Goal: Transaction & Acquisition: Purchase product/service

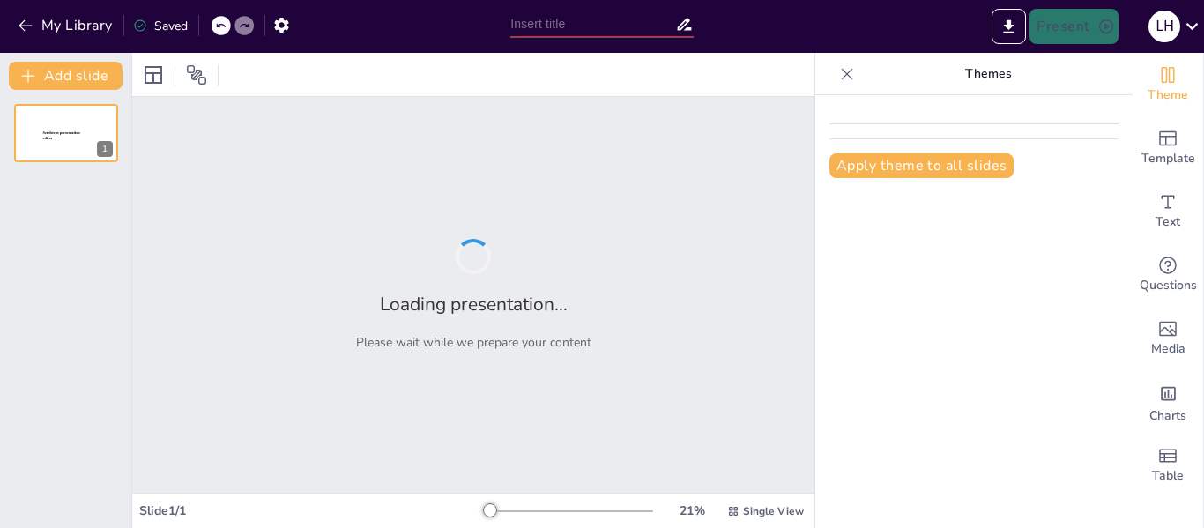
type input "INTRODUCCIÓN A LA COMUNICACIÓN GRÁFICA"
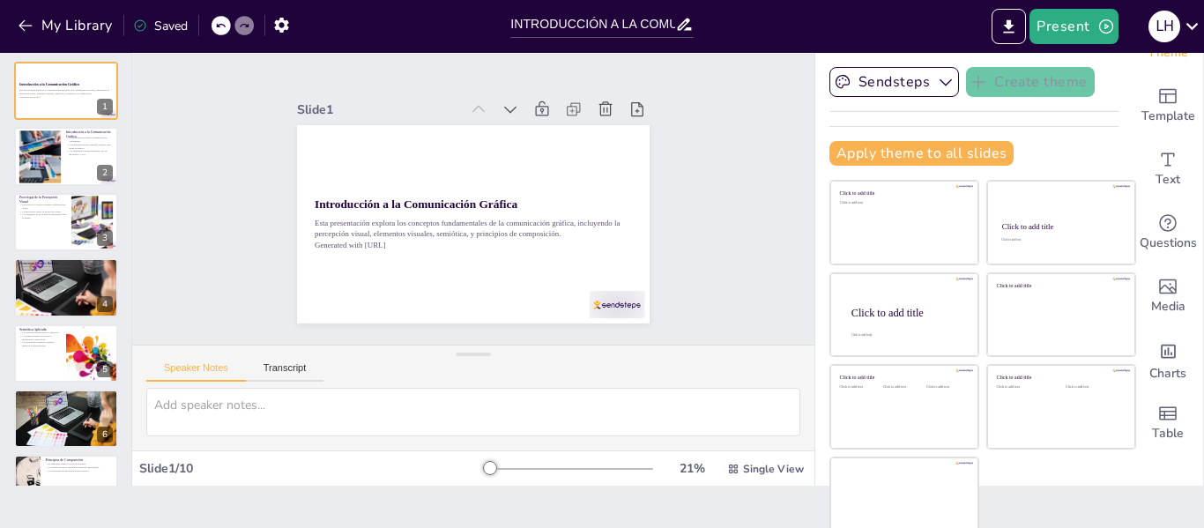
scroll to position [56, 0]
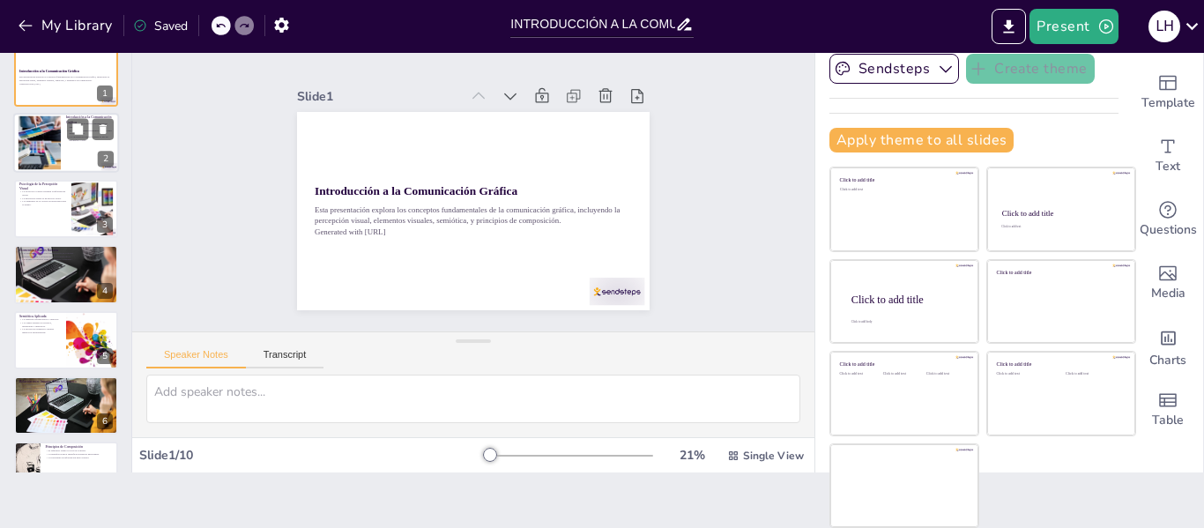
click at [64, 154] on div at bounding box center [66, 144] width 106 height 60
type textarea "La comunicación gráfica es esencial en la era moderna, ya que permite a los dis…"
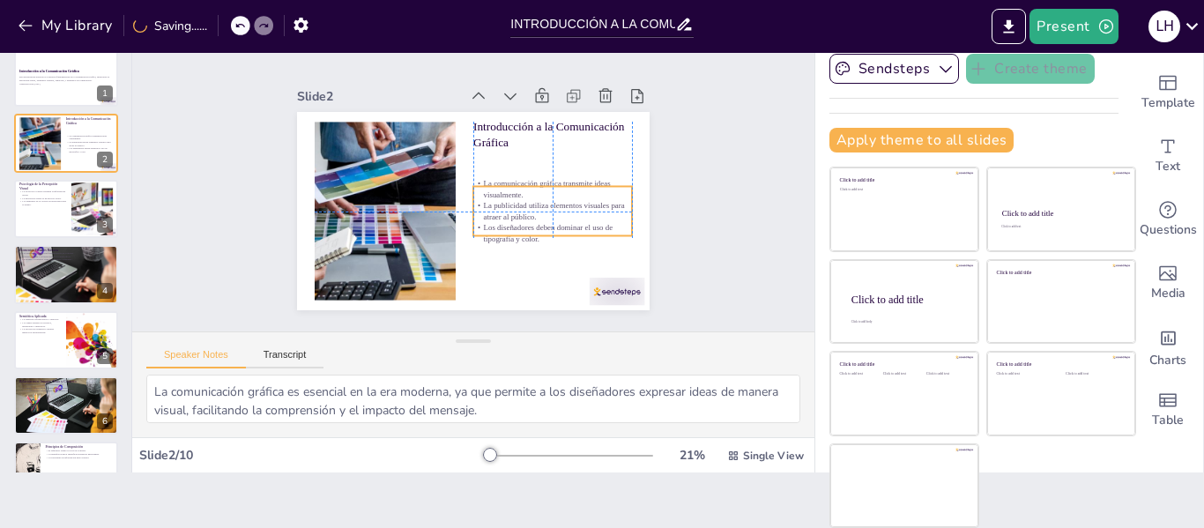
drag, startPoint x: 501, startPoint y: 141, endPoint x: 500, endPoint y: 180, distance: 38.8
click at [500, 180] on p "La comunicación gráfica transmite ideas visualmente." at bounding box center [540, 228] width 148 height 99
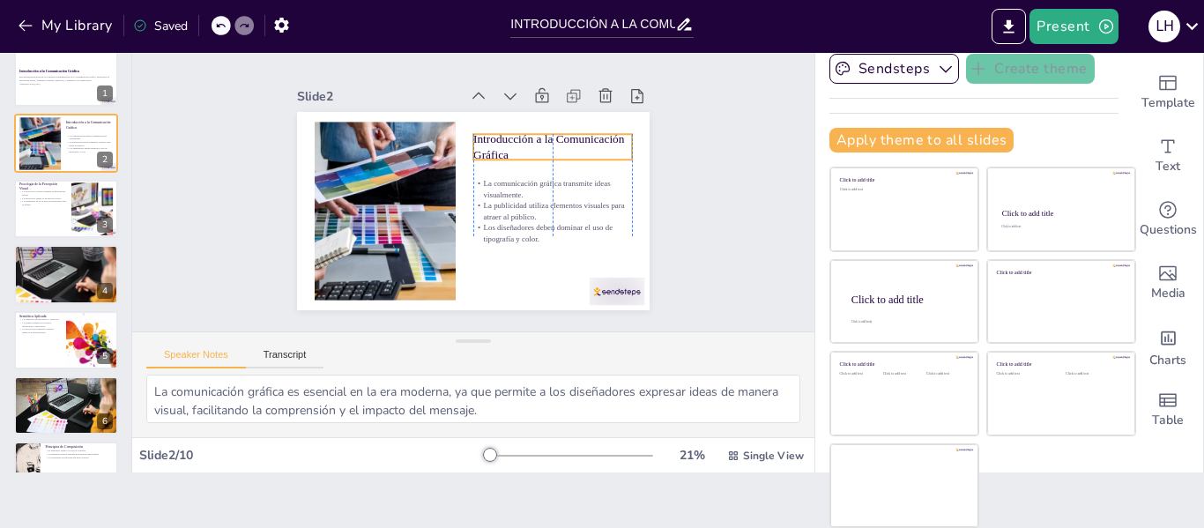
drag, startPoint x: 486, startPoint y: 120, endPoint x: 485, endPoint y: 132, distance: 12.5
click at [485, 133] on p "Introducción a la Comunicación Gráfica" at bounding box center [560, 173] width 161 height 80
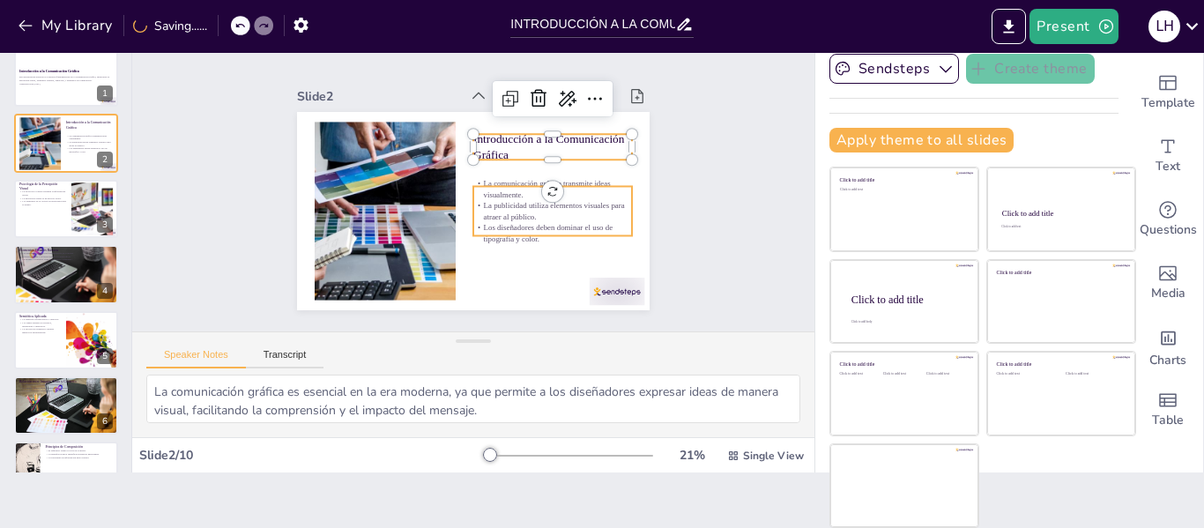
type input "32"
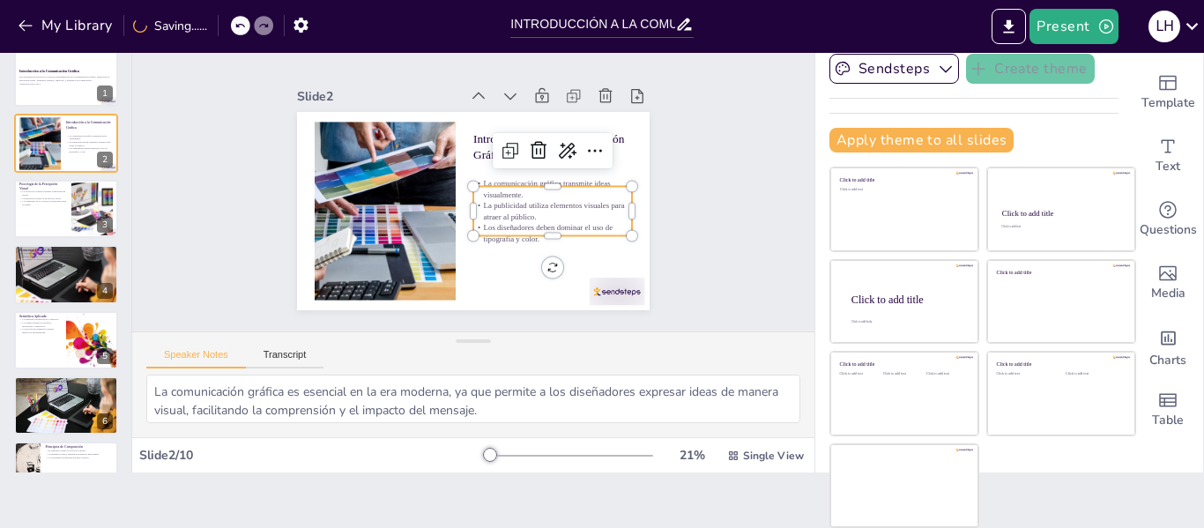
click at [504, 189] on p "La comunicación gráfica transmite ideas visualmente." at bounding box center [535, 235] width 141 height 111
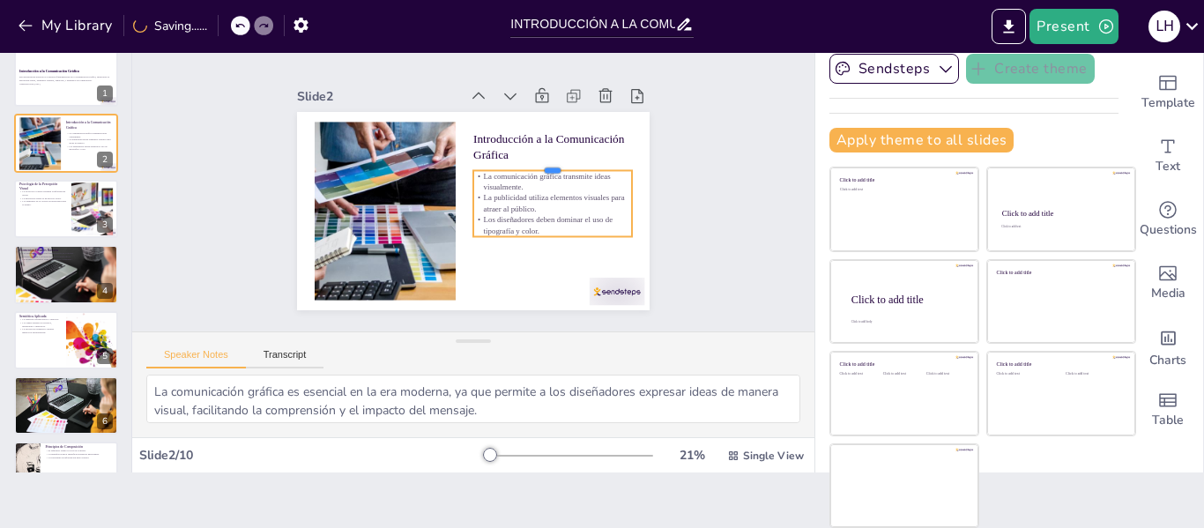
drag, startPoint x: 535, startPoint y: 176, endPoint x: 532, endPoint y: 160, distance: 16.1
click at [532, 160] on div at bounding box center [554, 198] width 151 height 78
click at [550, 227] on icon at bounding box center [564, 241] width 29 height 29
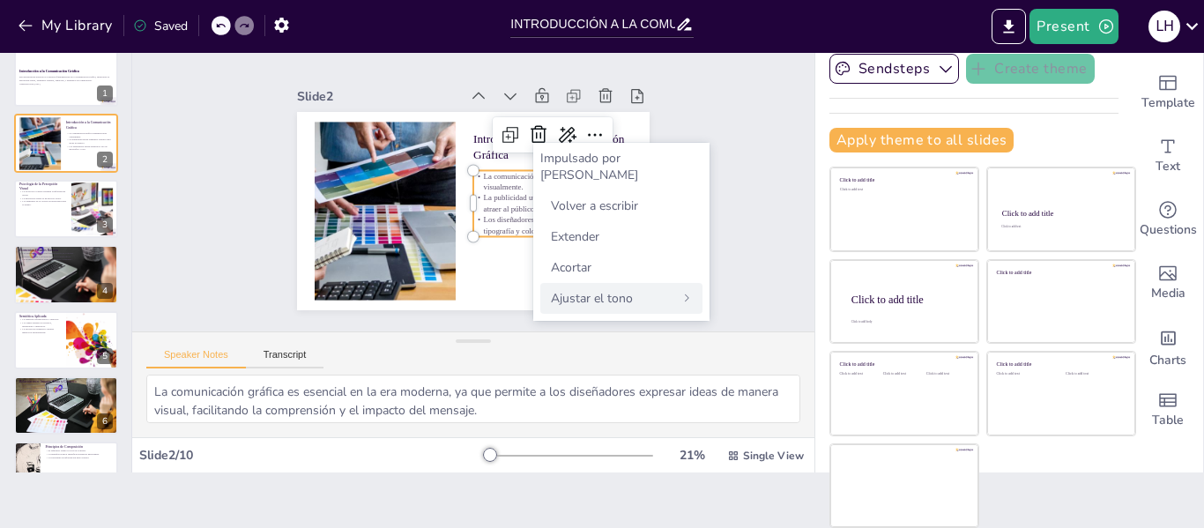
click at [615, 290] on font "Ajustar el tono" at bounding box center [592, 298] width 82 height 17
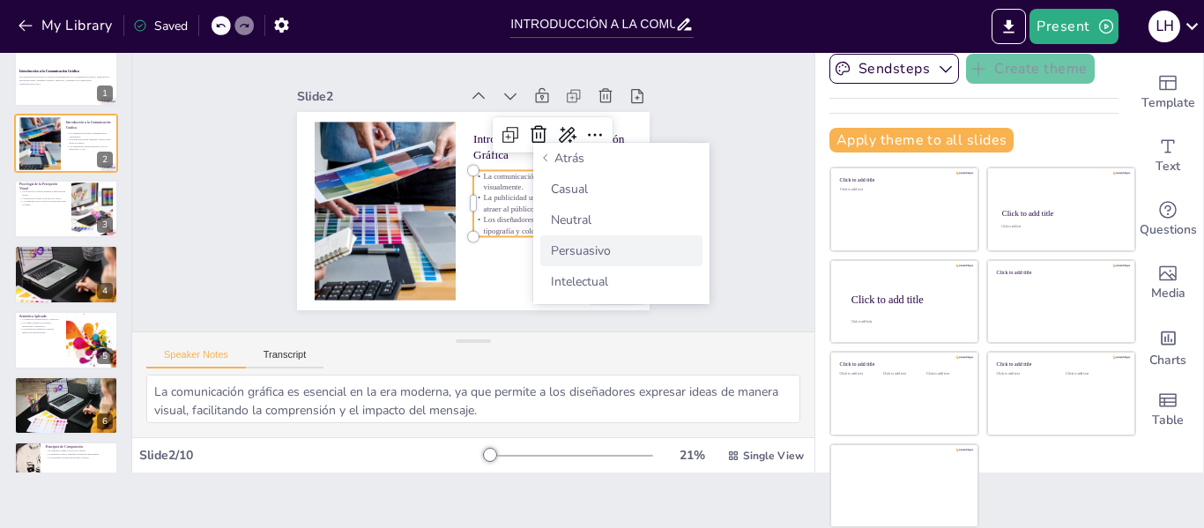
click at [580, 252] on font "Persuasivo" at bounding box center [581, 250] width 60 height 17
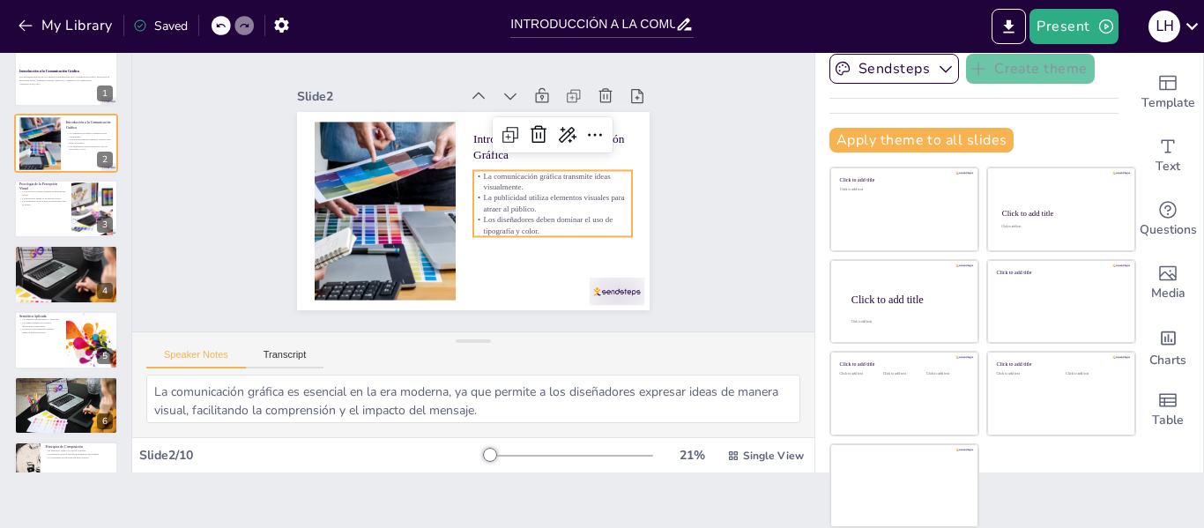
click at [672, 100] on div "Slide 1 Introducción a la Comunicación Gráfica Esta presentación explora los co…" at bounding box center [473, 187] width 440 height 515
click at [537, 187] on p "La comunicación gráfica es una poderosa herramienta que transmite ideas de mane…" at bounding box center [551, 198] width 171 height 108
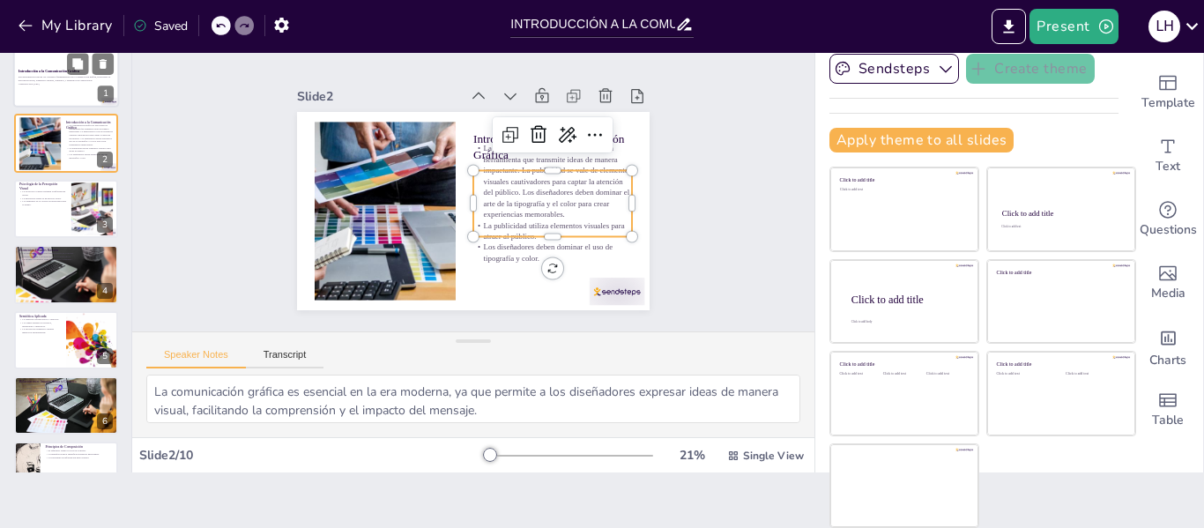
click at [63, 92] on div at bounding box center [66, 78] width 106 height 60
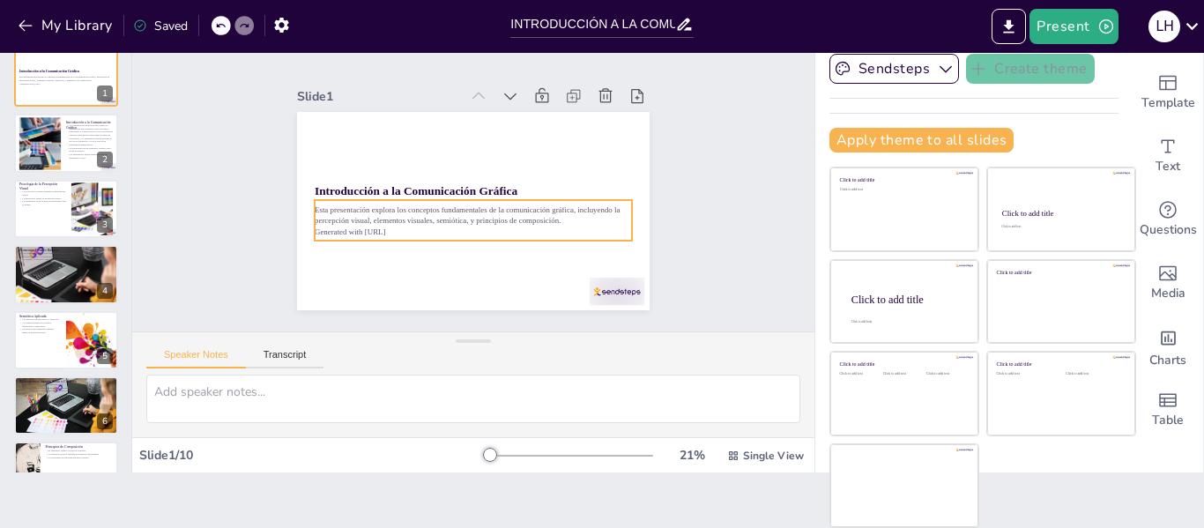
click at [433, 218] on p "Esta presentación explora los conceptos fundamentales de la comunicación gráfic…" at bounding box center [447, 197] width 149 height 299
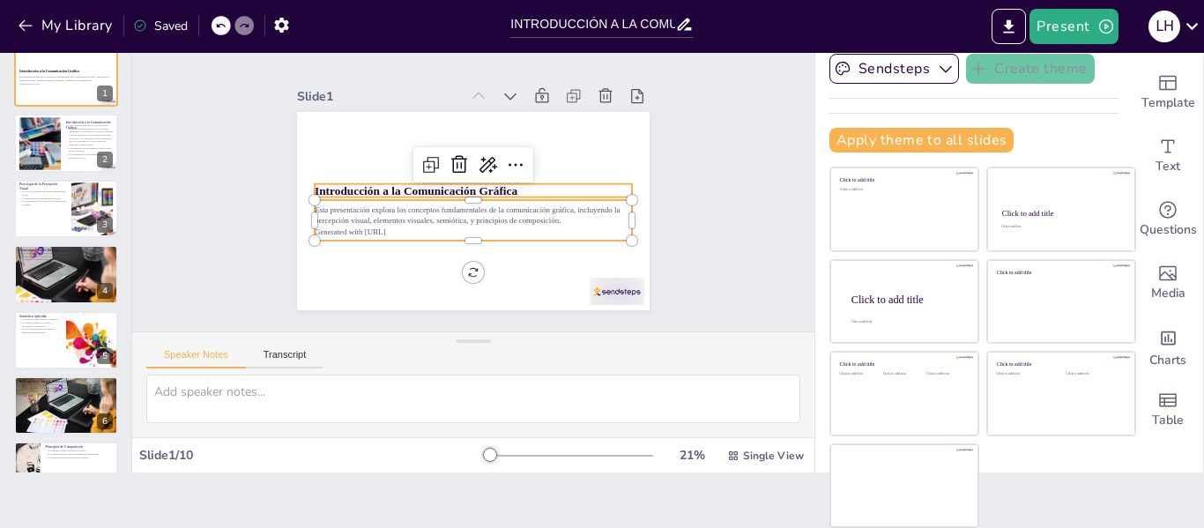
type input "48"
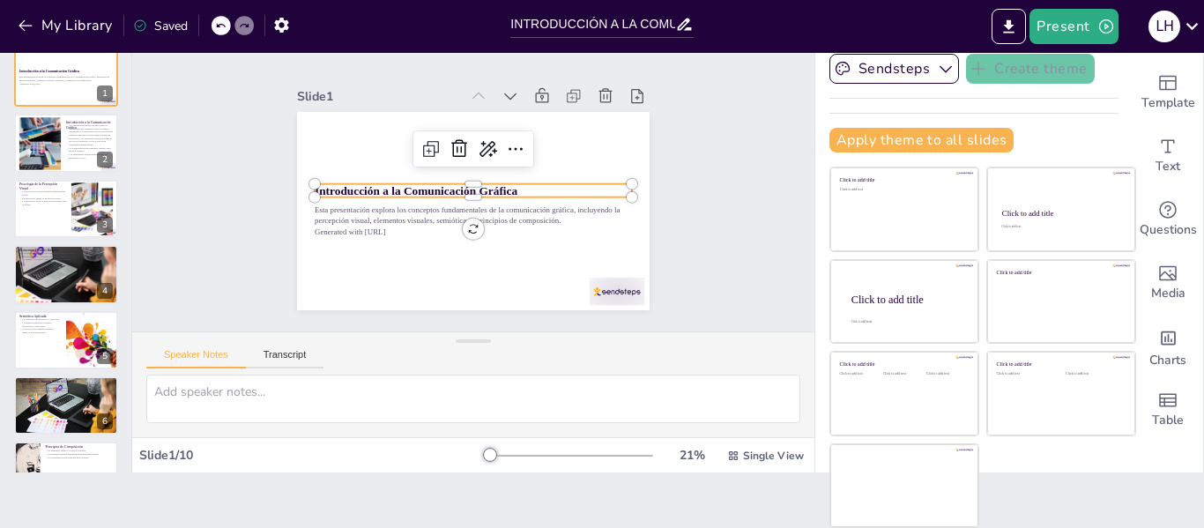
click at [441, 182] on strong "Introducción a la Comunicación Gráfica" at bounding box center [451, 132] width 75 height 197
click at [71, 340] on div at bounding box center [91, 340] width 117 height 60
type textarea "La comprensión de la semiótica permite a los diseñadores crear mensajes visuale…"
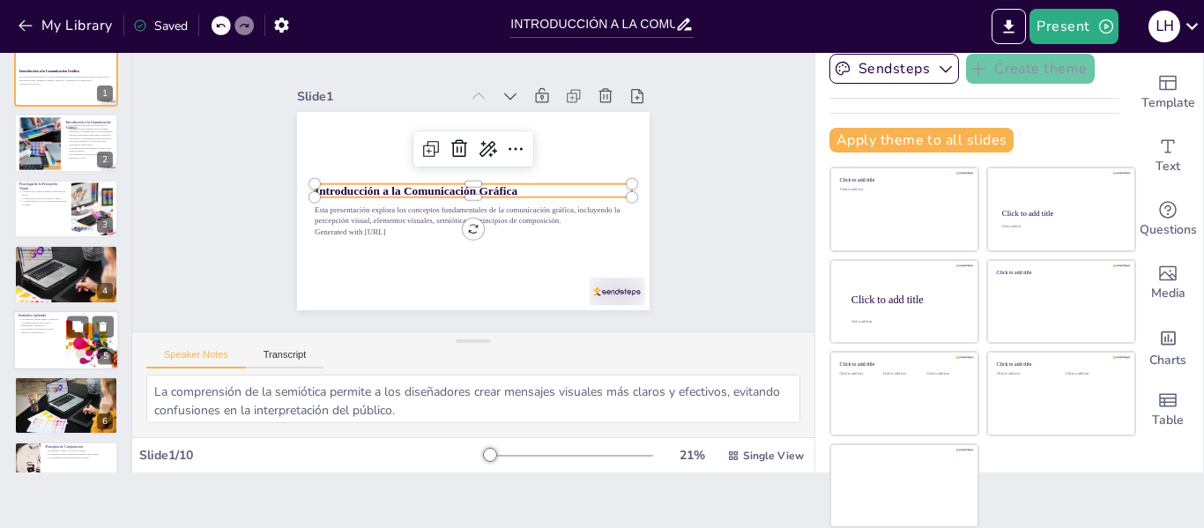
scroll to position [86, 0]
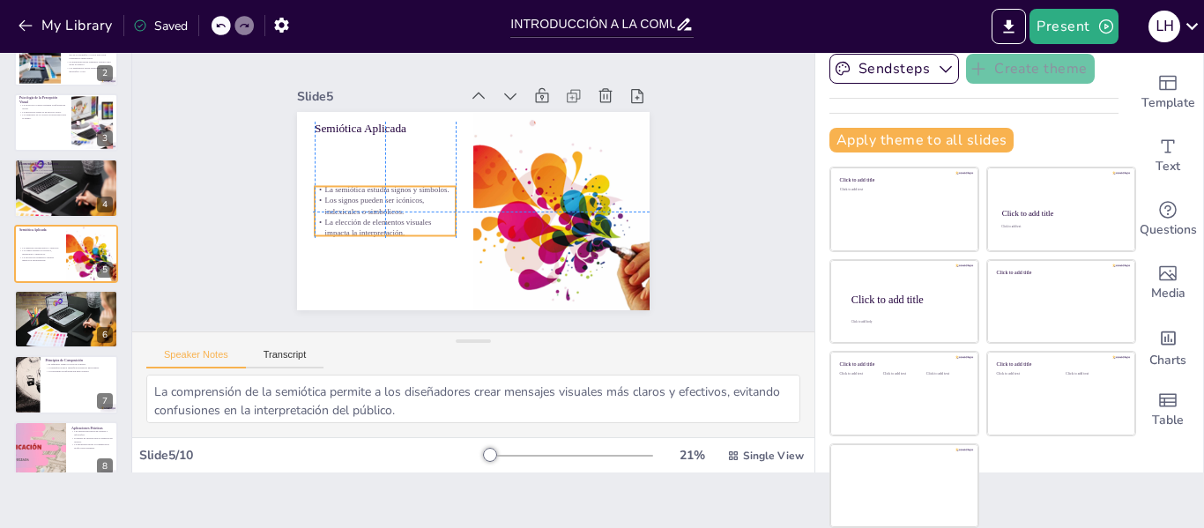
drag, startPoint x: 347, startPoint y: 133, endPoint x: 345, endPoint y: 183, distance: 50.3
click at [345, 183] on p "La semiótica estudia signos y símbolos." at bounding box center [395, 145] width 128 height 80
drag, startPoint x: 439, startPoint y: 179, endPoint x: 401, endPoint y: 177, distance: 37.9
click at [401, 177] on div "Semiótica Aplicada La semiótica estudia signos y símbolos. Los signos pueden se…" at bounding box center [463, 164] width 403 height 324
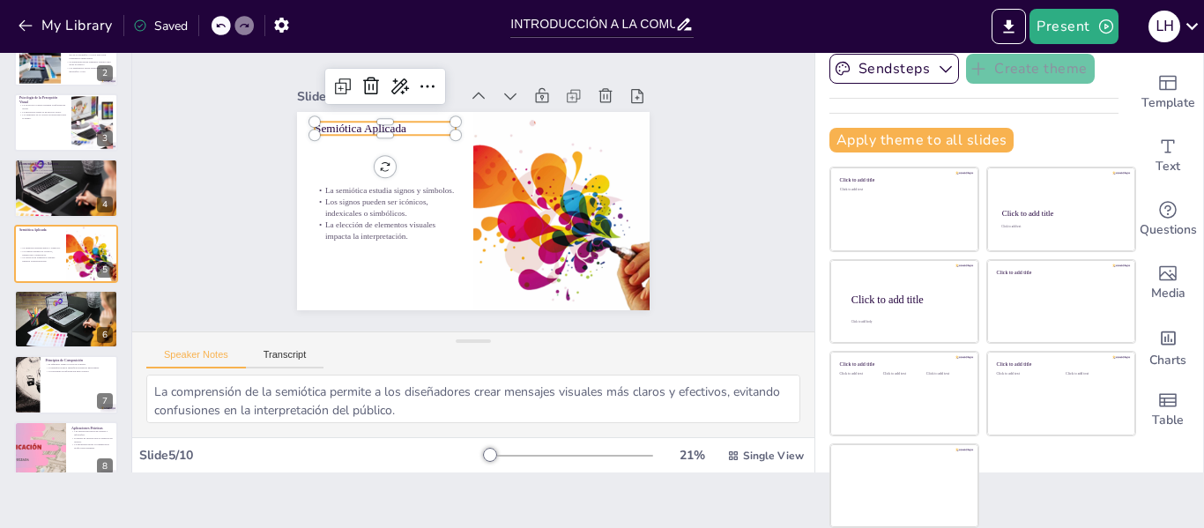
click at [389, 119] on p "Semiótica Aplicada" at bounding box center [446, 84] width 115 height 107
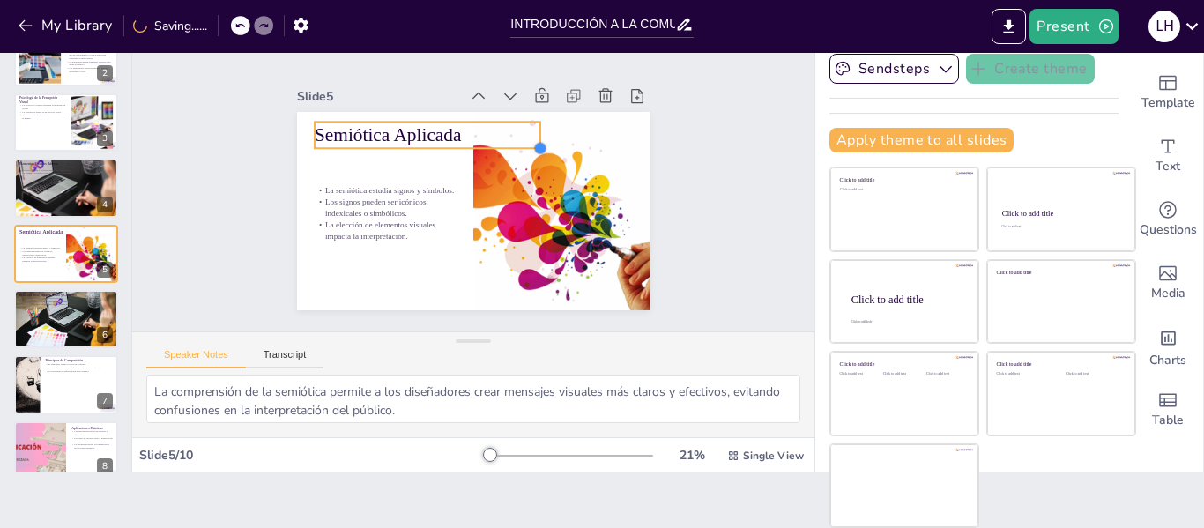
type input "80"
drag, startPoint x: 435, startPoint y: 127, endPoint x: 442, endPoint y: 136, distance: 10.8
click at [442, 136] on div "Semiótica Aplicada La semiótica estudia signos y símbolos. Los signos pueden se…" at bounding box center [450, 196] width 324 height 403
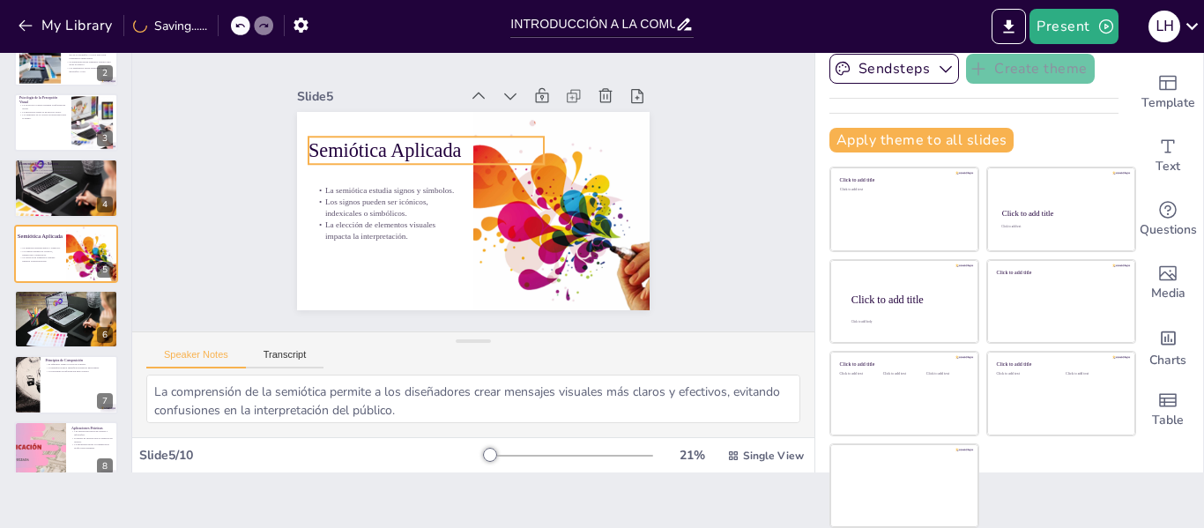
drag, startPoint x: 419, startPoint y: 134, endPoint x: 412, endPoint y: 149, distance: 16.2
click at [412, 209] on p "Semiótica Aplicada" at bounding box center [520, 222] width 235 height 27
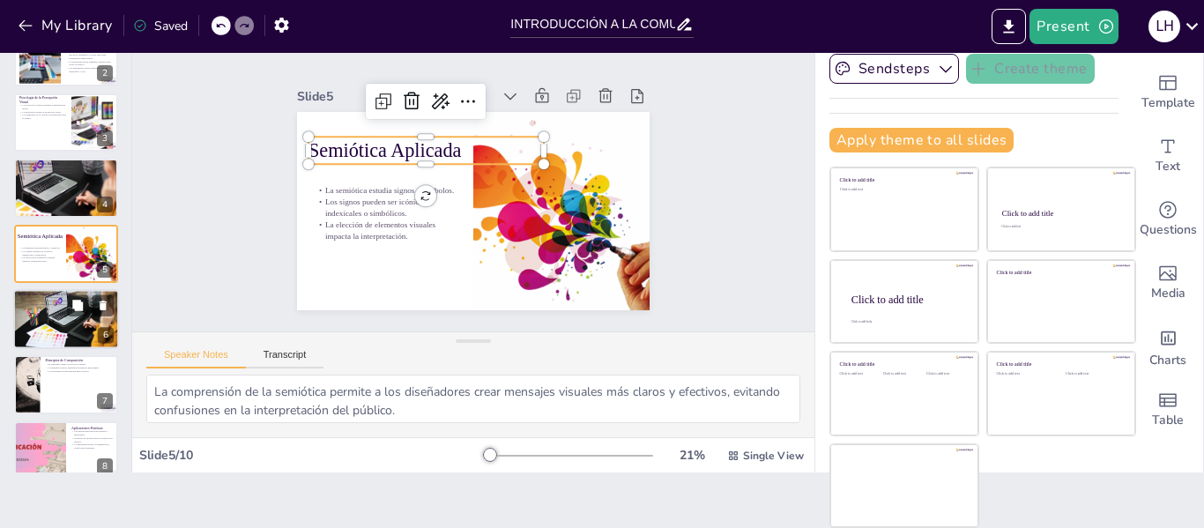
click at [51, 329] on div at bounding box center [66, 318] width 106 height 63
type textarea "Para lograr una comunicación efectiva, es fundamental que la imagen y el texto …"
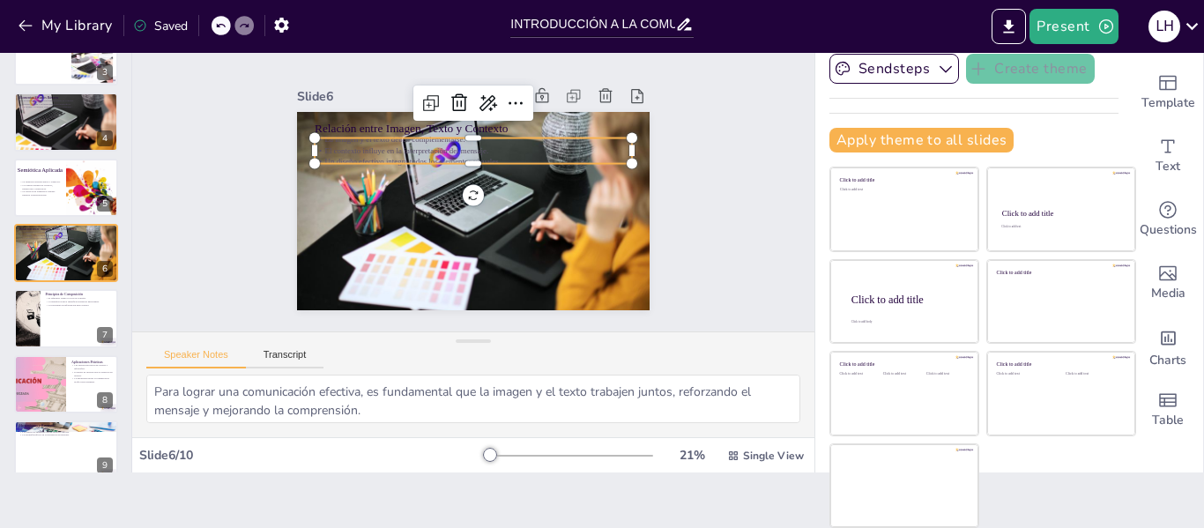
click at [351, 138] on p "El contexto influye en la interpretación del mensaje." at bounding box center [491, 155] width 280 height 168
click at [1155, 157] on span "Text" at bounding box center [1167, 166] width 25 height 19
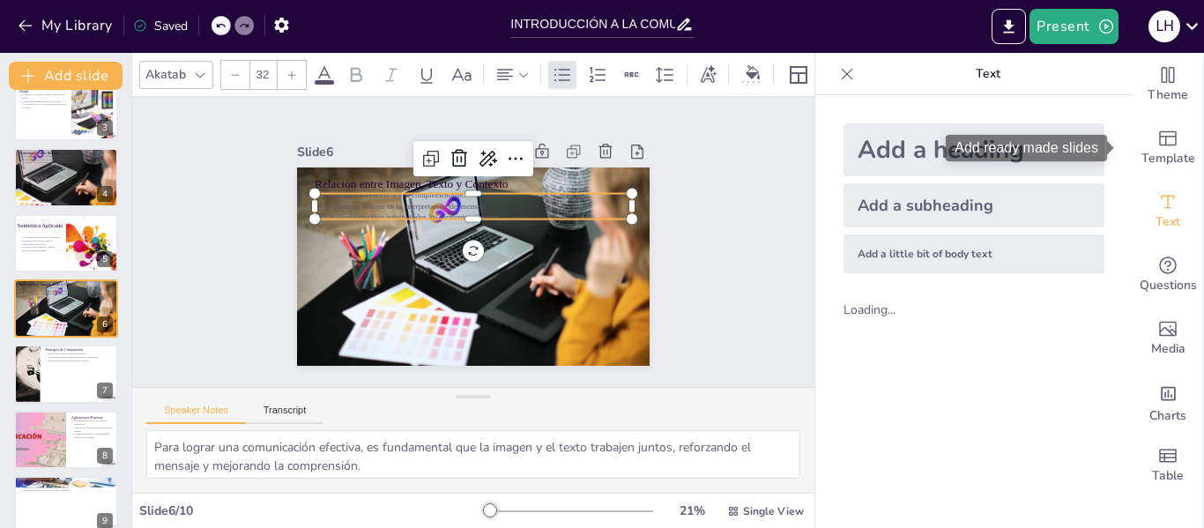
scroll to position [0, 0]
click at [329, 64] on icon at bounding box center [324, 74] width 21 height 21
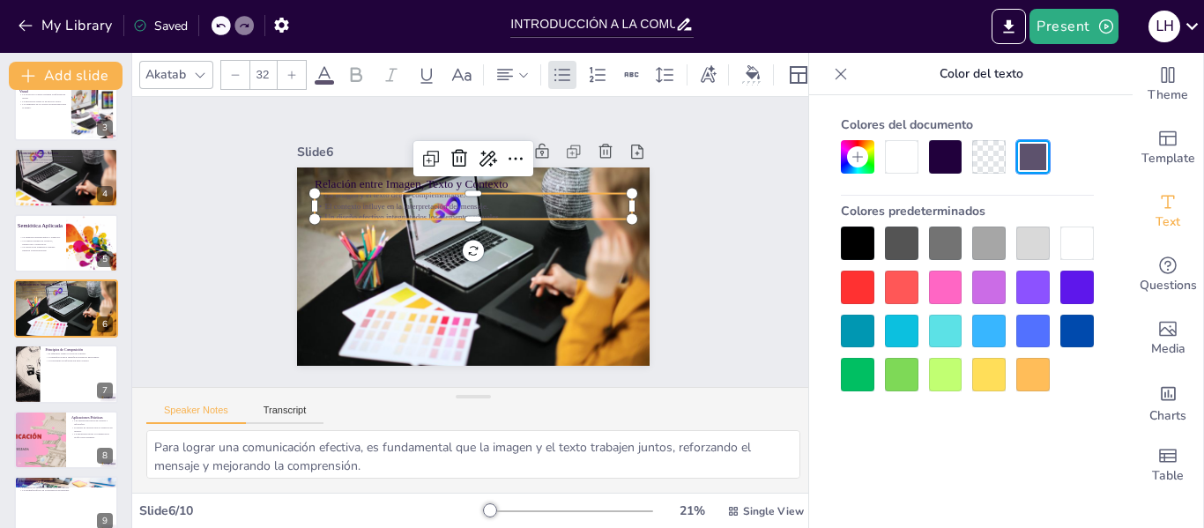
click at [896, 148] on div at bounding box center [901, 156] width 33 height 33
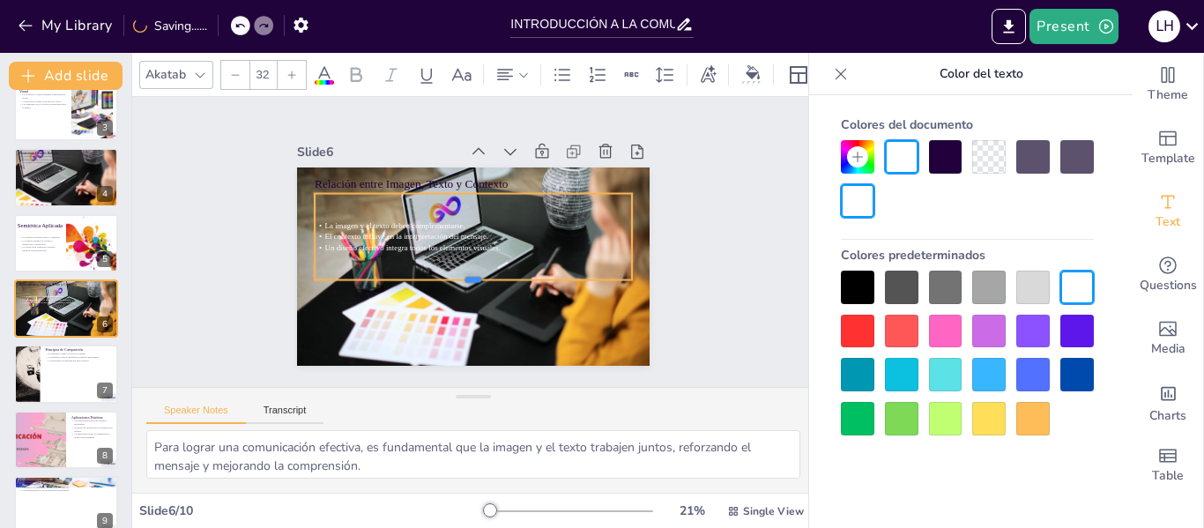
drag, startPoint x: 458, startPoint y: 216, endPoint x: 454, endPoint y: 277, distance: 61.0
click at [454, 277] on div at bounding box center [451, 280] width 282 height 171
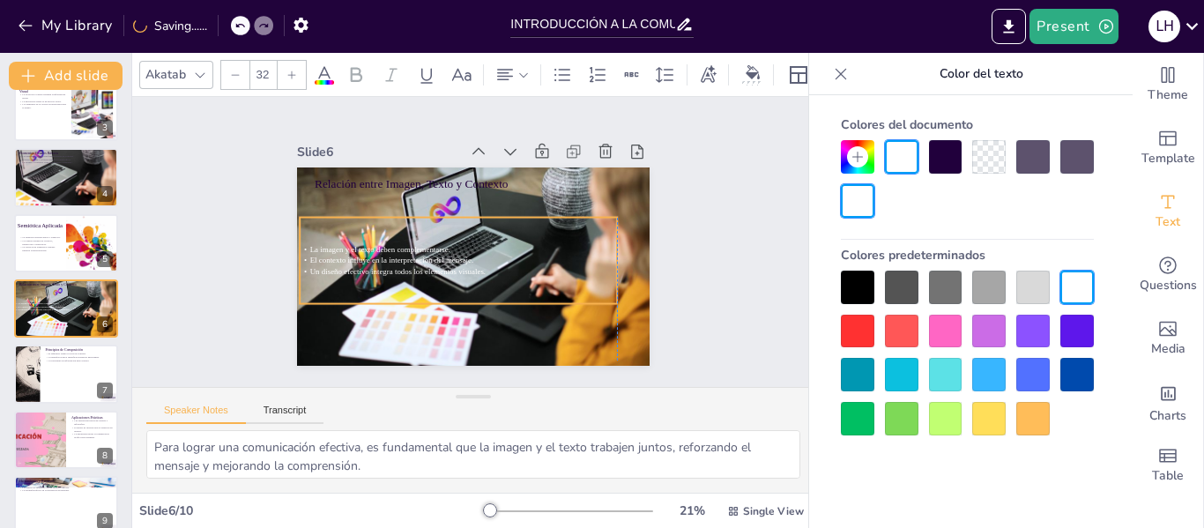
drag, startPoint x: 440, startPoint y: 228, endPoint x: 427, endPoint y: 252, distance: 26.8
click at [427, 252] on span "El contexto influye en la interpretación del mensaje." at bounding box center [405, 193] width 116 height 127
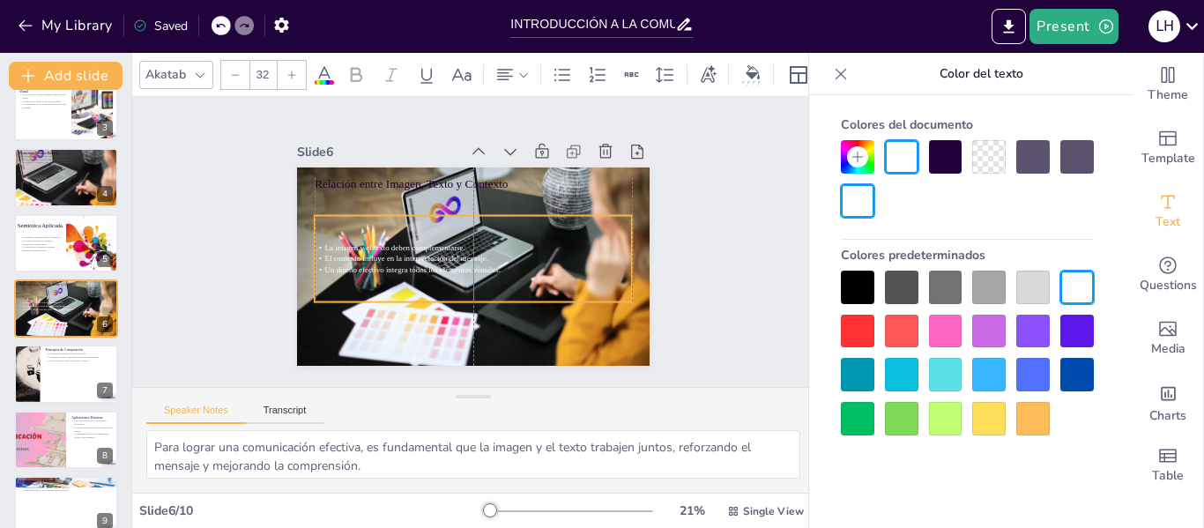
drag, startPoint x: 423, startPoint y: 243, endPoint x: 436, endPoint y: 241, distance: 13.3
click at [436, 241] on span "La imagen y el texto deben complementarse." at bounding box center [411, 194] width 110 height 100
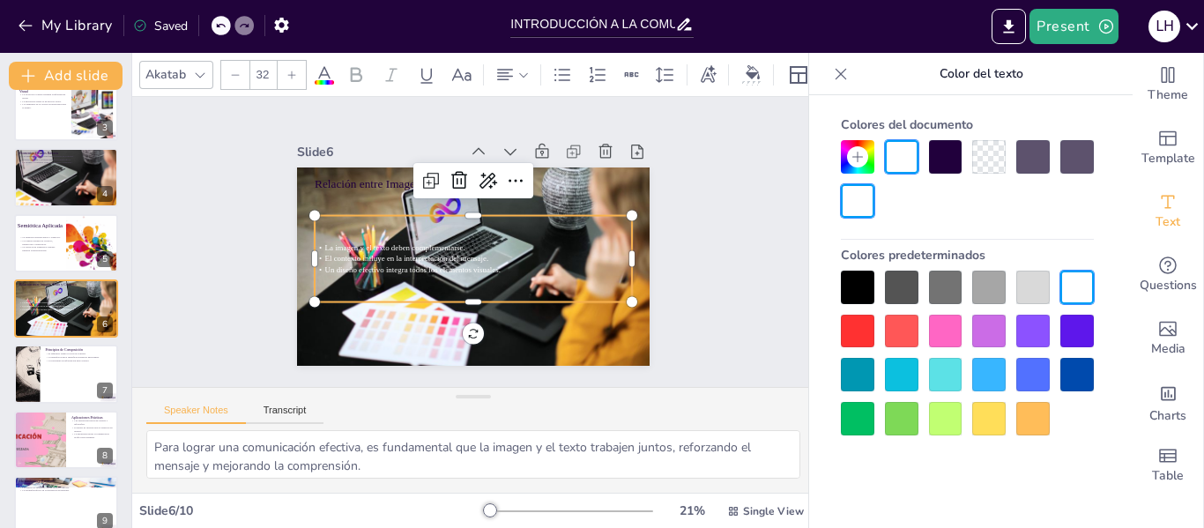
click at [985, 410] on div at bounding box center [988, 418] width 33 height 33
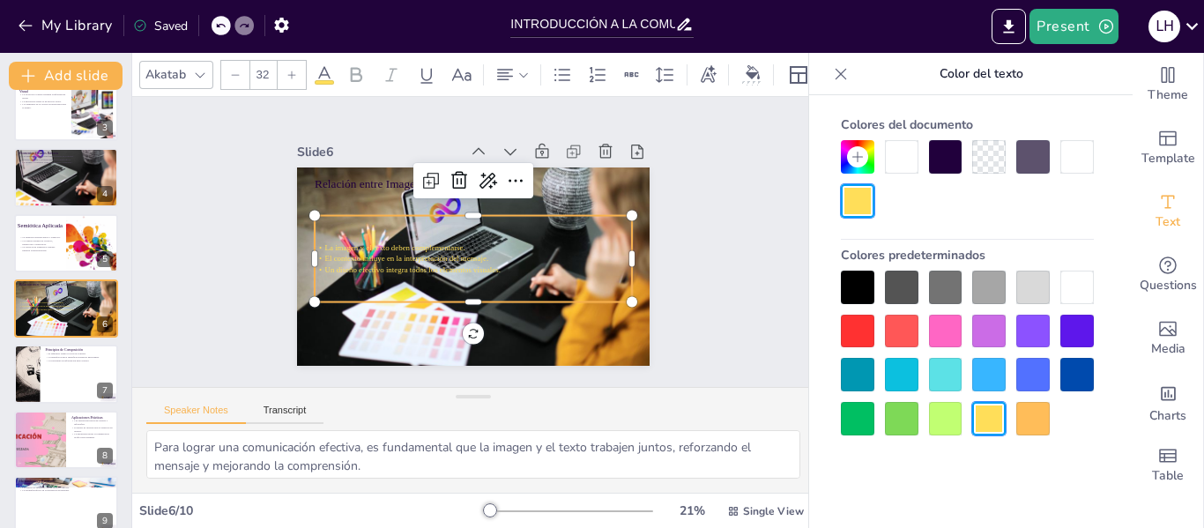
click at [1069, 336] on div at bounding box center [1076, 331] width 33 height 33
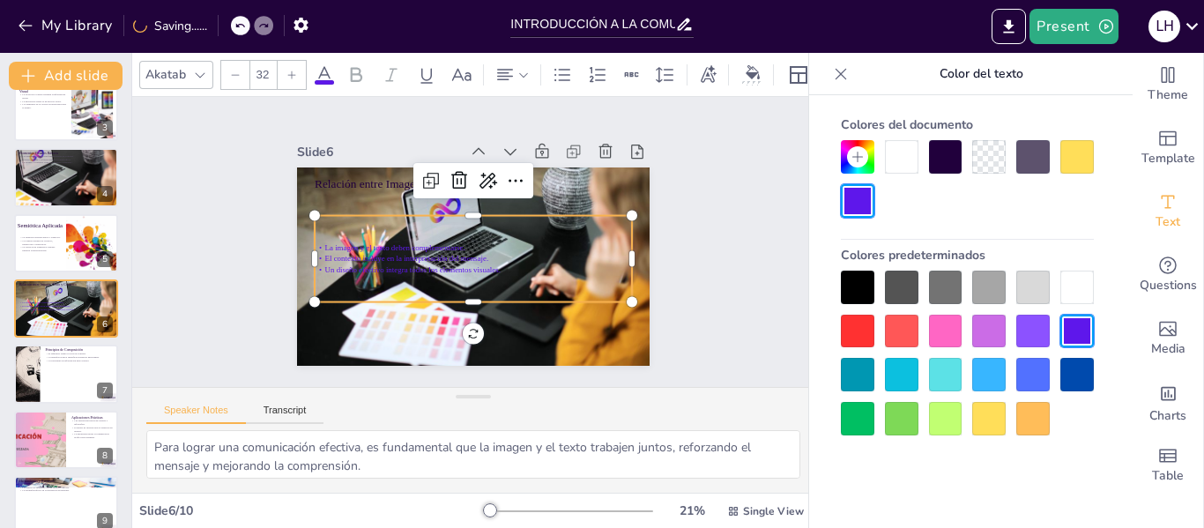
click at [896, 280] on div at bounding box center [901, 287] width 33 height 33
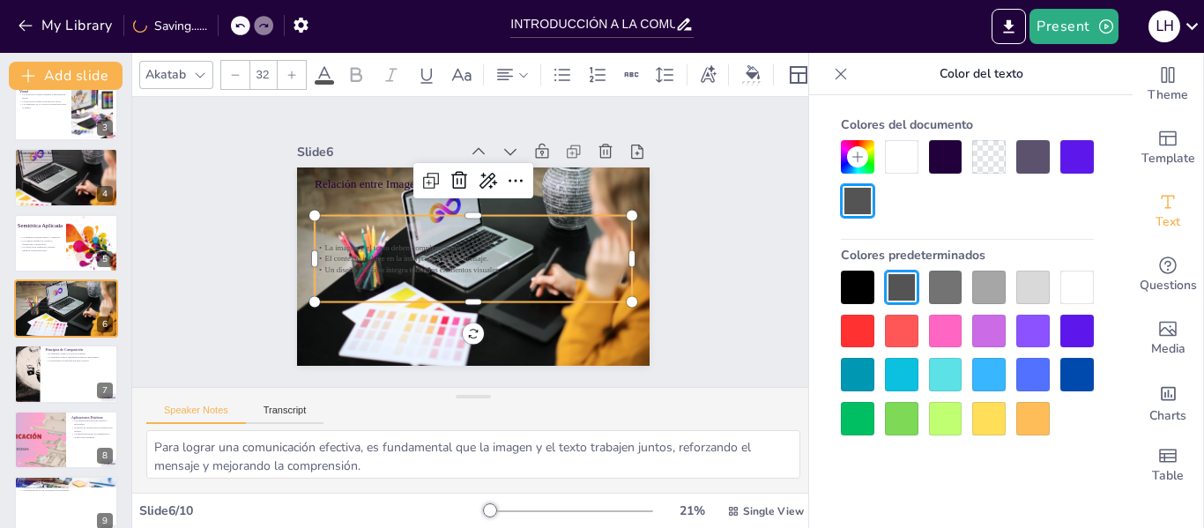
click at [1041, 285] on div at bounding box center [1032, 287] width 33 height 33
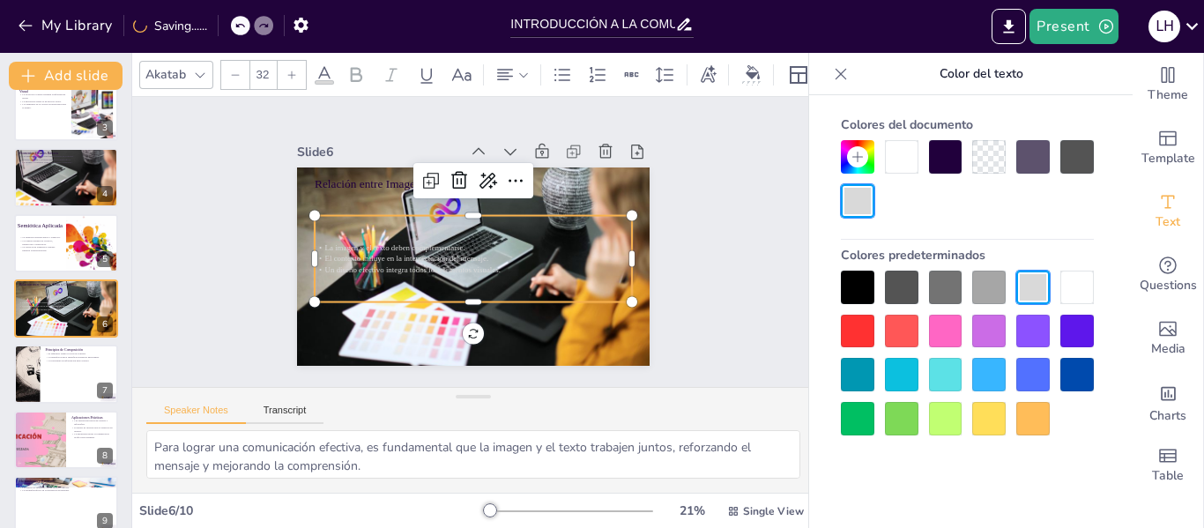
click at [1061, 285] on div at bounding box center [1076, 287] width 33 height 33
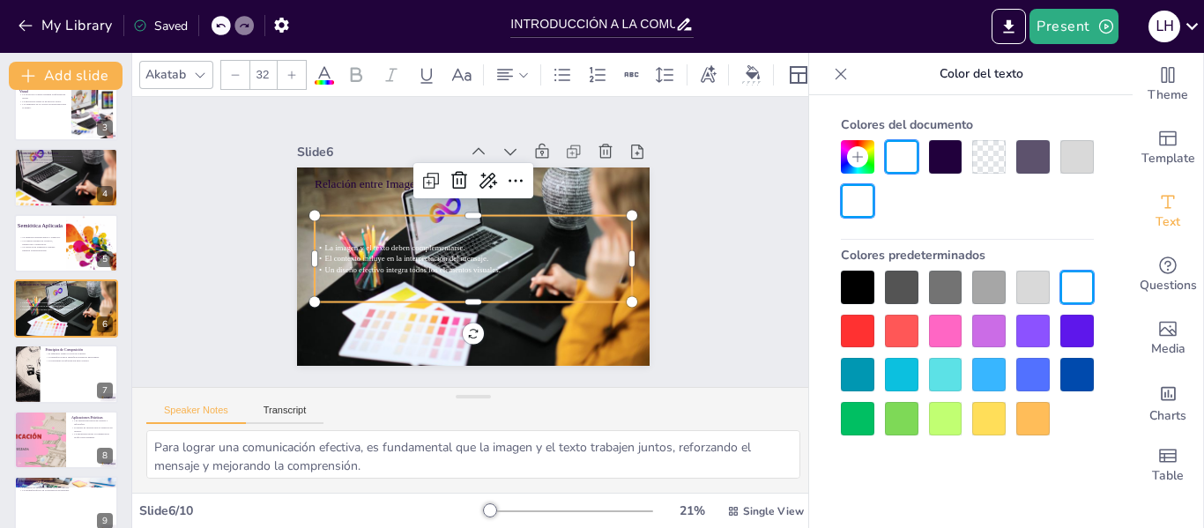
click at [296, 70] on icon at bounding box center [291, 75] width 11 height 11
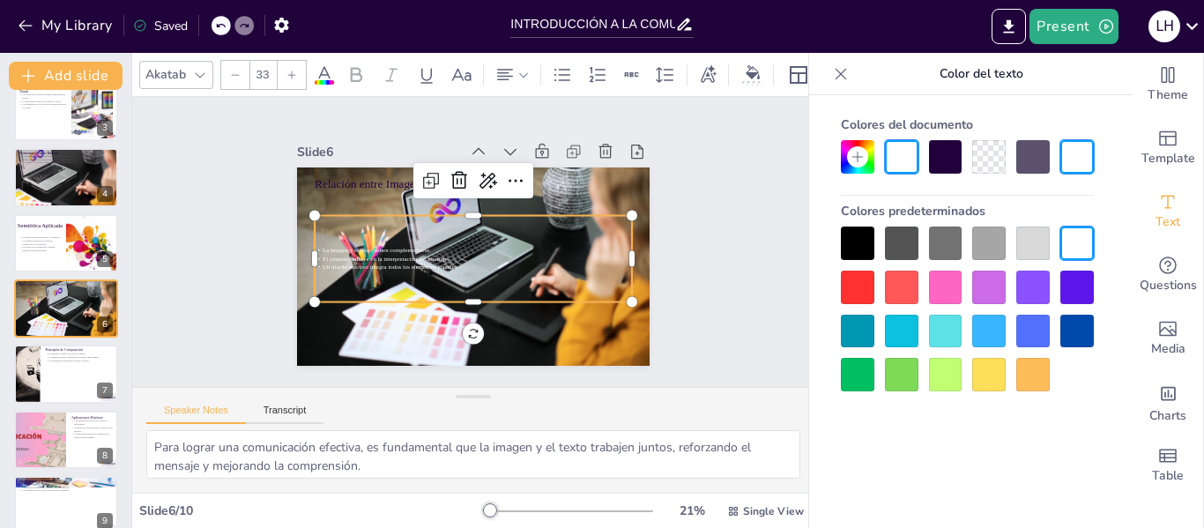
click at [296, 70] on icon at bounding box center [291, 75] width 11 height 11
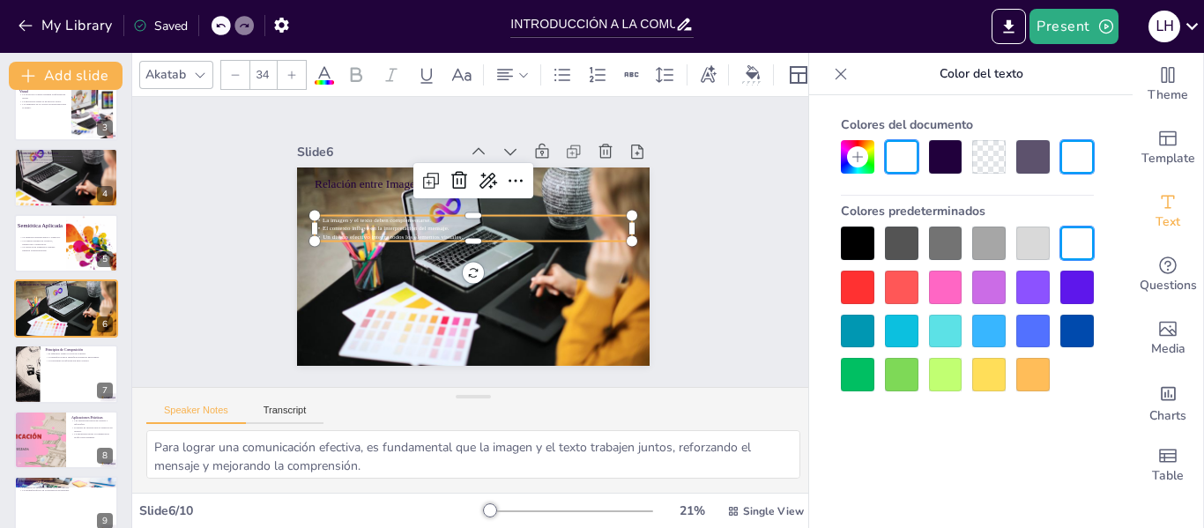
click at [296, 70] on icon at bounding box center [291, 75] width 11 height 11
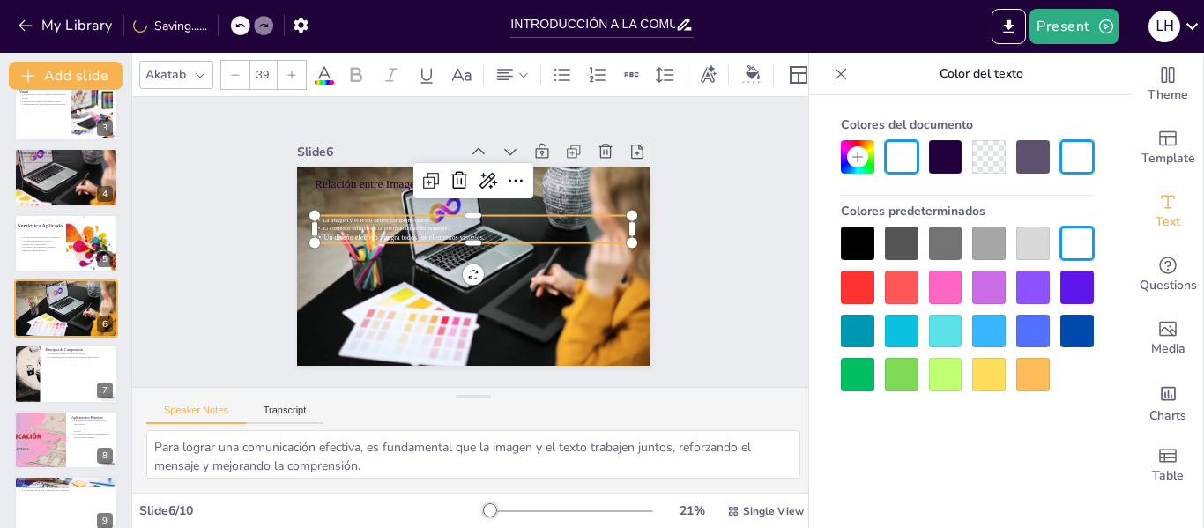
click at [296, 70] on icon at bounding box center [291, 75] width 11 height 11
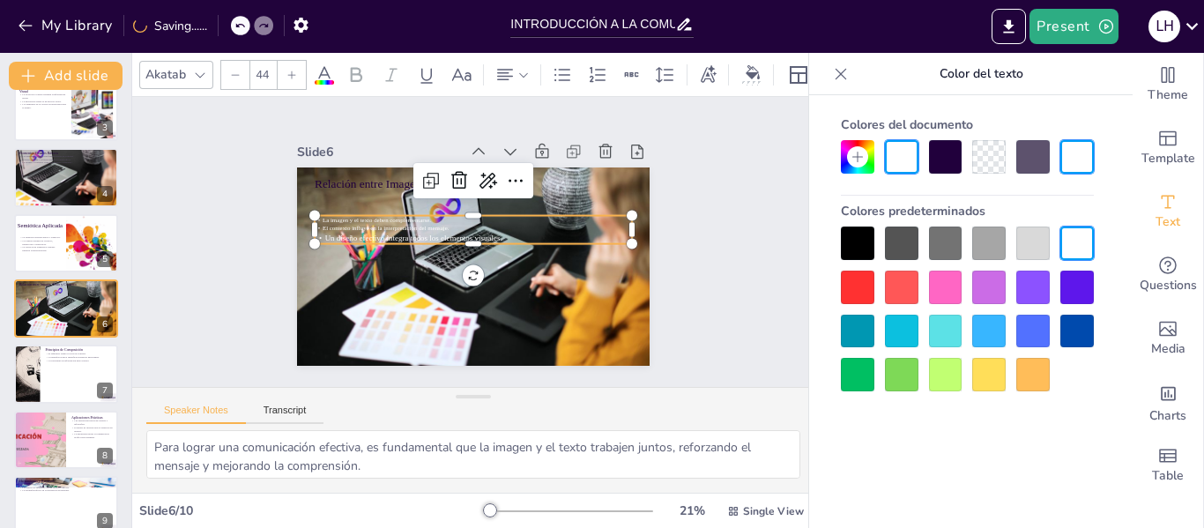
click at [296, 70] on icon at bounding box center [291, 75] width 11 height 11
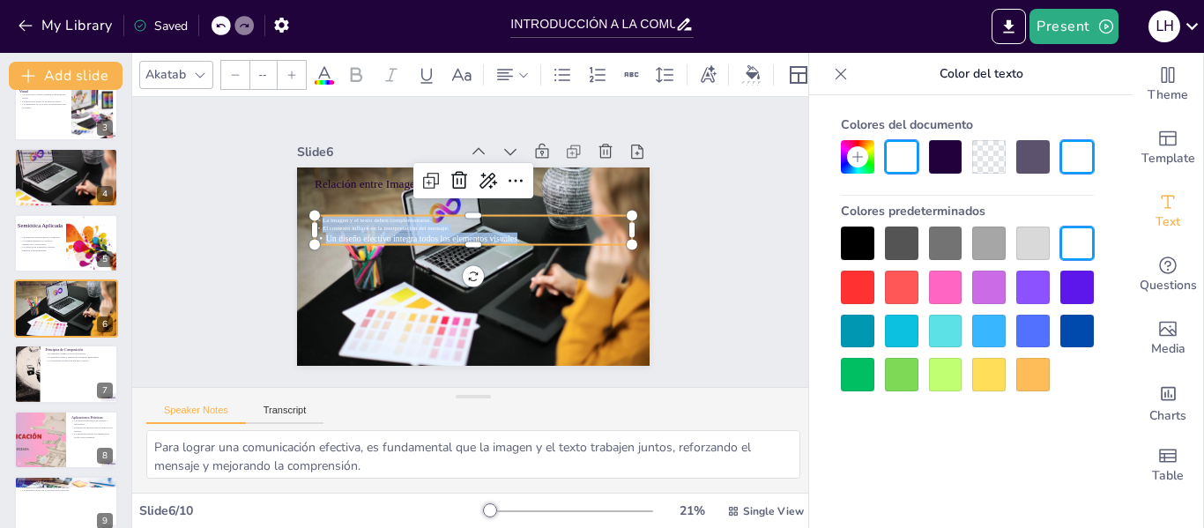
drag, startPoint x: 308, startPoint y: 215, endPoint x: 505, endPoint y: 230, distance: 197.1
click at [505, 230] on div "La imagen y el texto deben complementarse. El contexto influye en la interpreta…" at bounding box center [484, 238] width 126 height 311
click at [300, 66] on div at bounding box center [292, 75] width 28 height 28
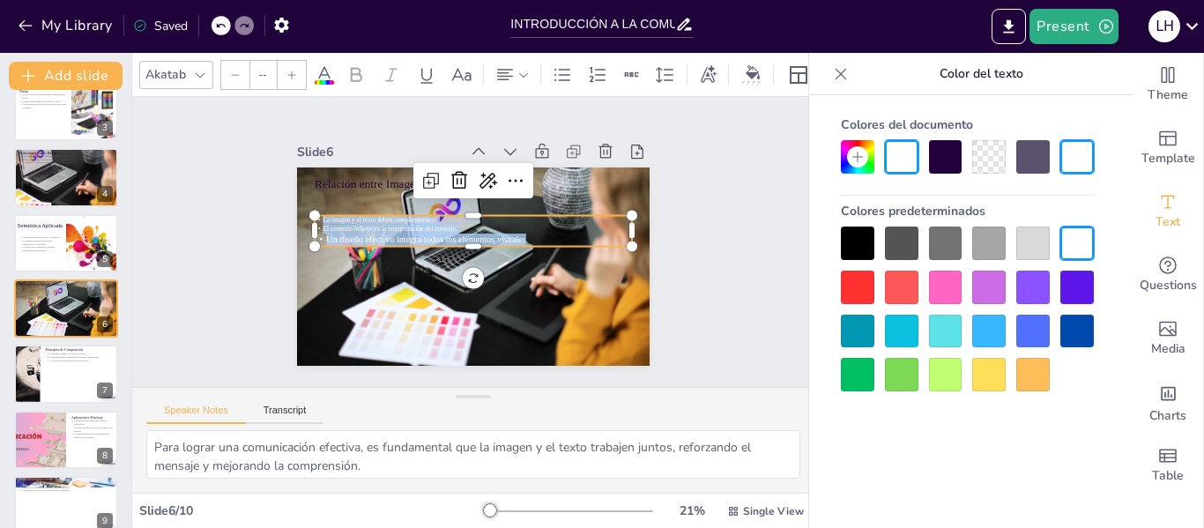
click at [300, 66] on div at bounding box center [292, 75] width 28 height 28
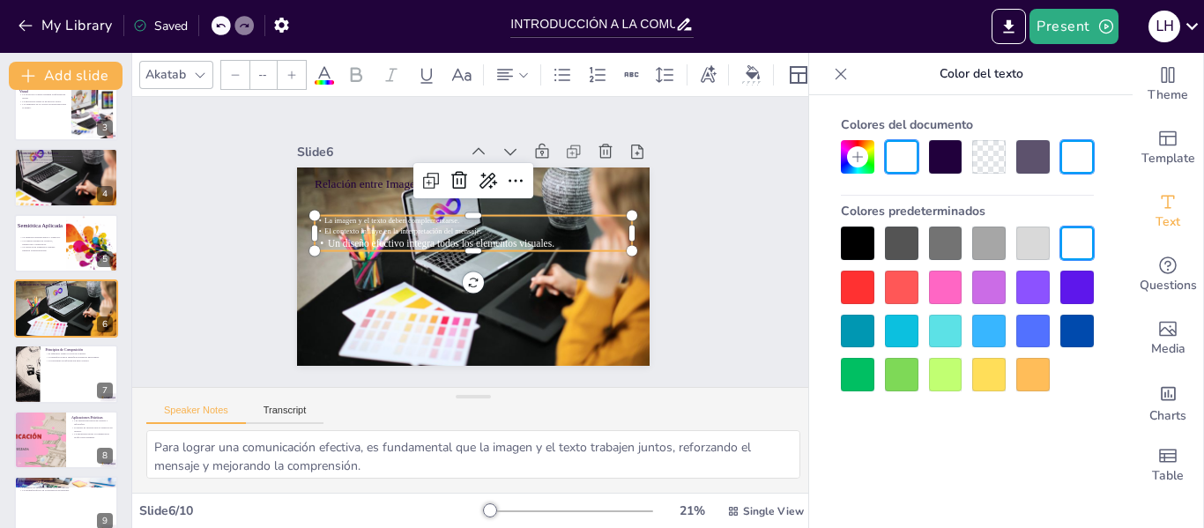
click at [300, 66] on div at bounding box center [292, 75] width 28 height 28
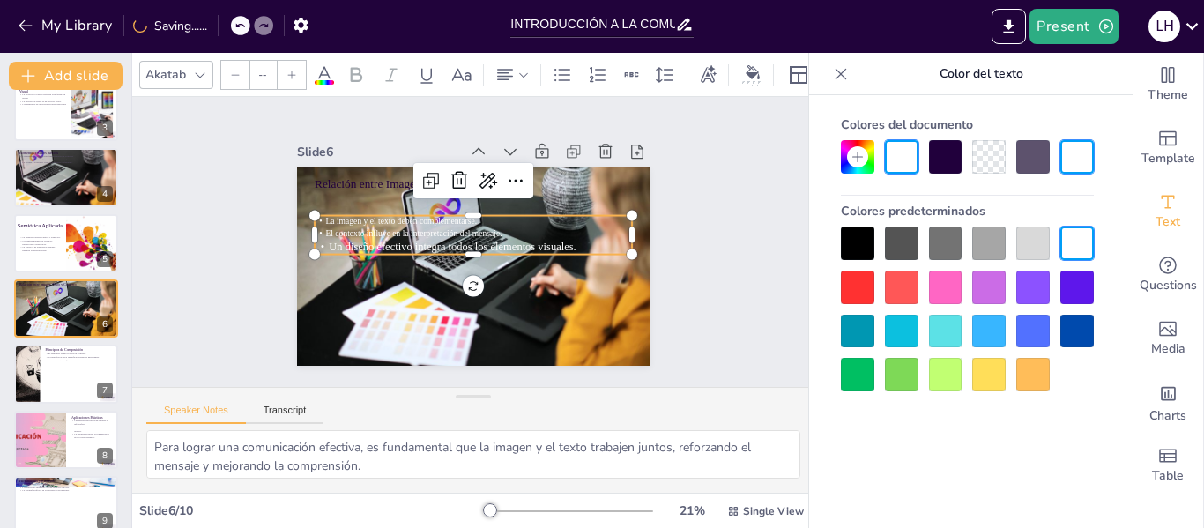
click at [300, 66] on div at bounding box center [292, 75] width 28 height 28
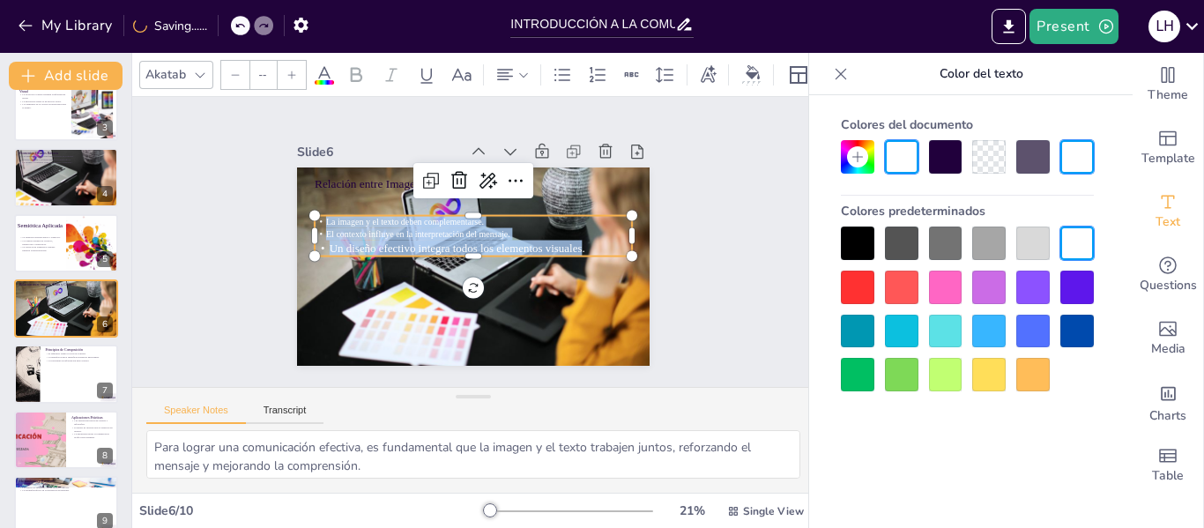
click at [300, 66] on div at bounding box center [292, 75] width 28 height 28
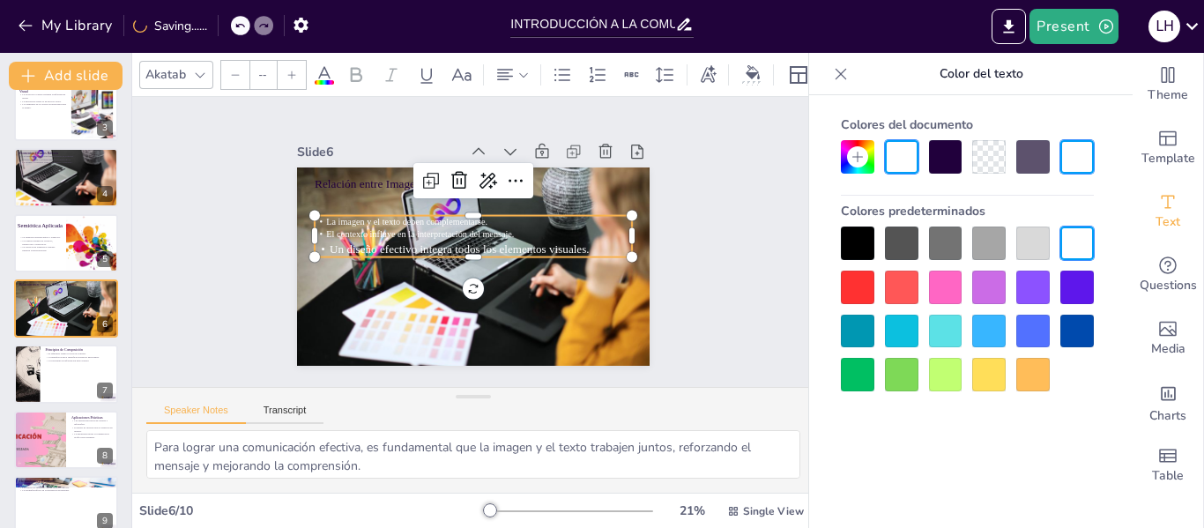
click at [261, 63] on input "--" at bounding box center [262, 75] width 25 height 28
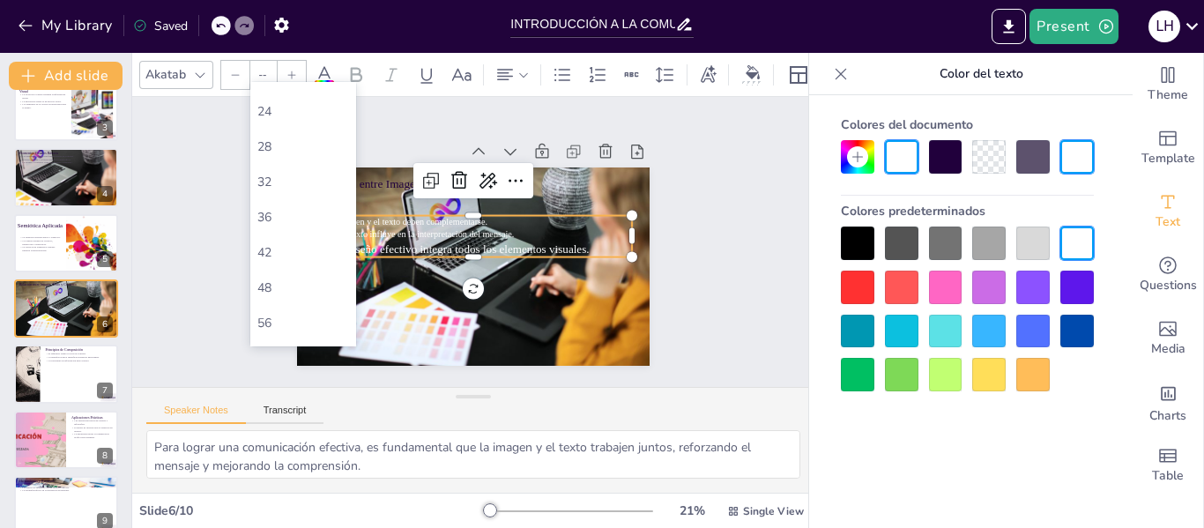
scroll to position [306, 0]
click at [276, 176] on div "36" at bounding box center [303, 182] width 92 height 17
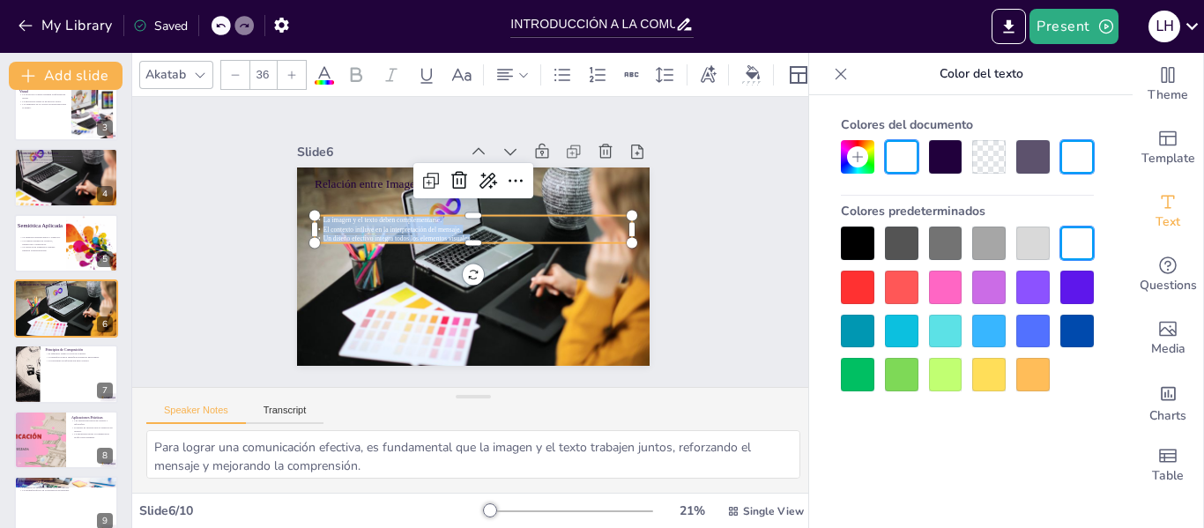
click at [289, 61] on div at bounding box center [292, 75] width 28 height 28
click at [290, 61] on div at bounding box center [292, 75] width 28 height 28
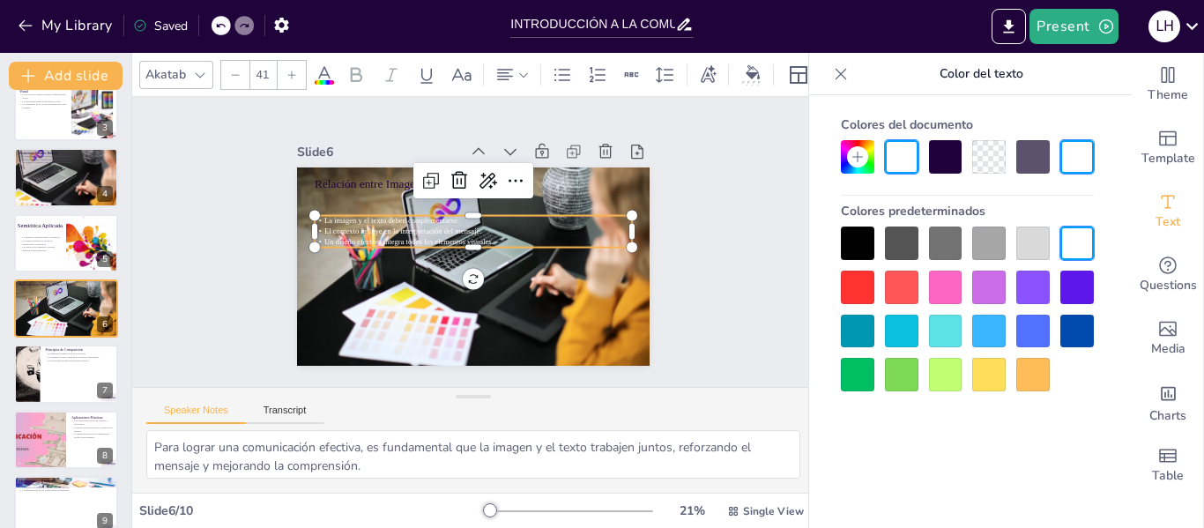
click at [290, 61] on div at bounding box center [292, 75] width 28 height 28
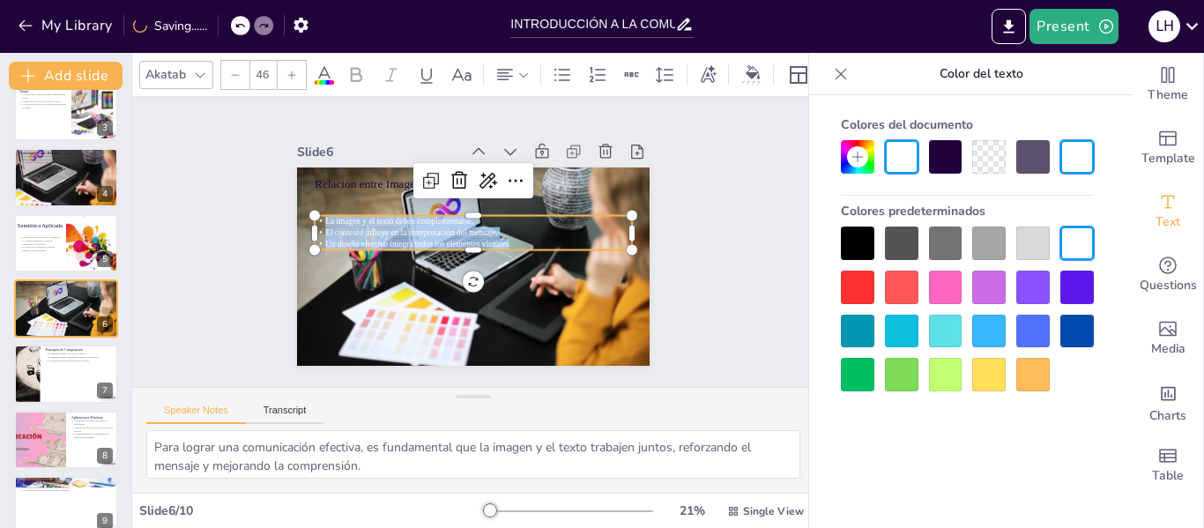
click at [290, 61] on div at bounding box center [292, 75] width 28 height 28
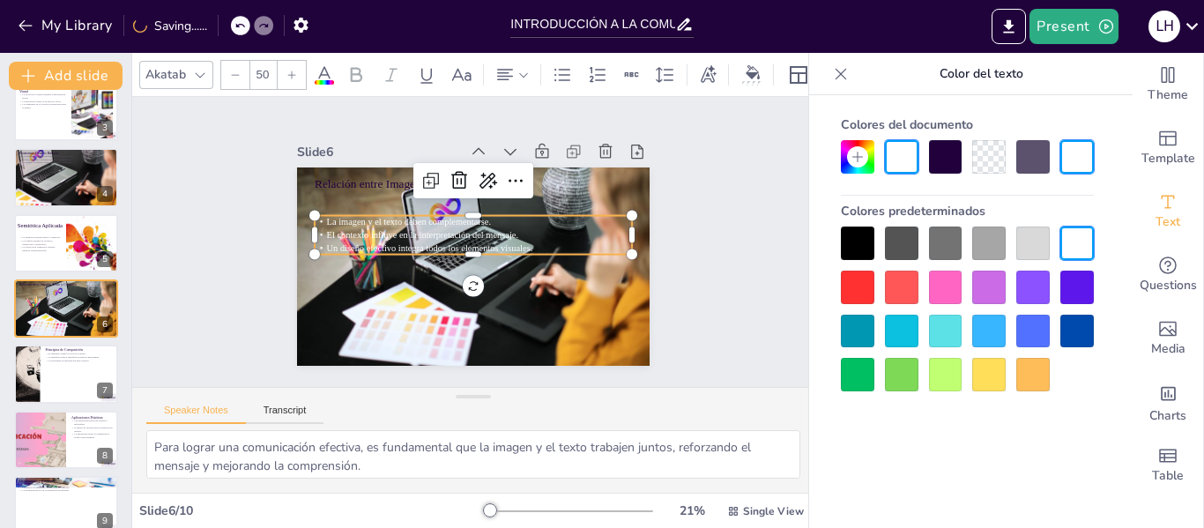
click at [296, 71] on icon at bounding box center [291, 75] width 11 height 11
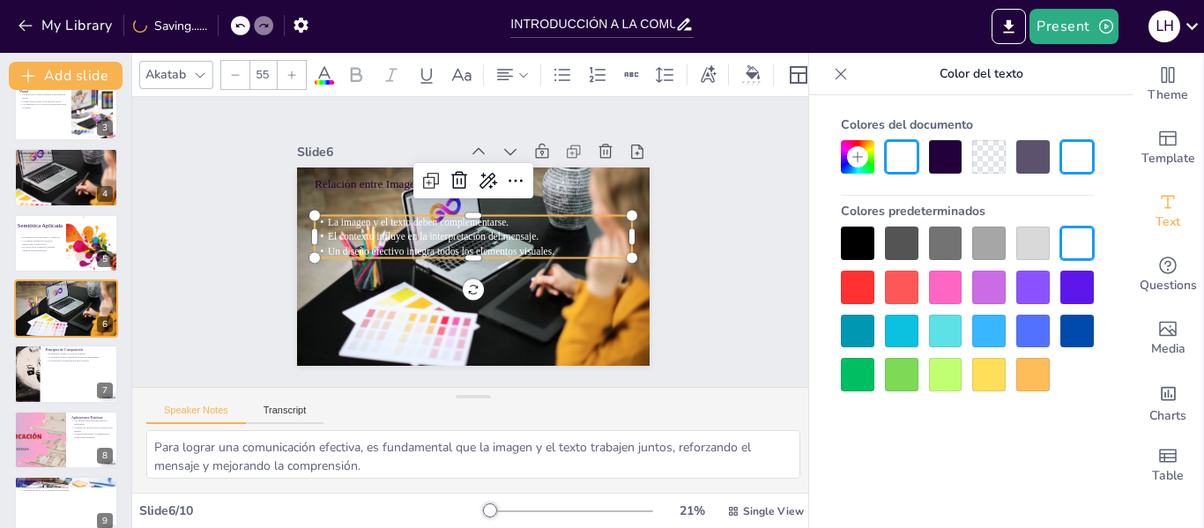
click at [296, 71] on icon at bounding box center [291, 75] width 11 height 11
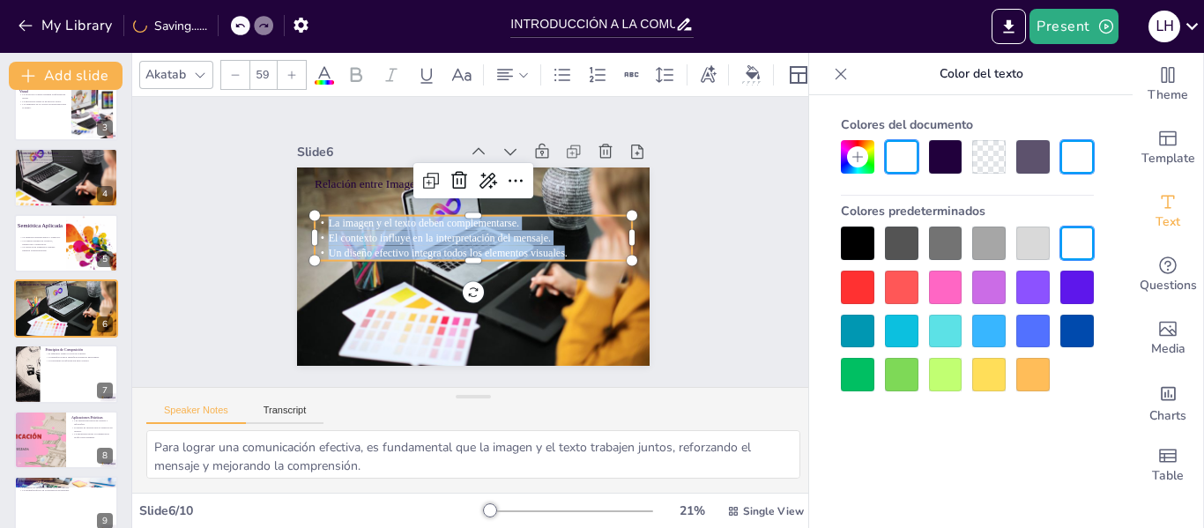
click at [296, 71] on icon at bounding box center [291, 75] width 11 height 11
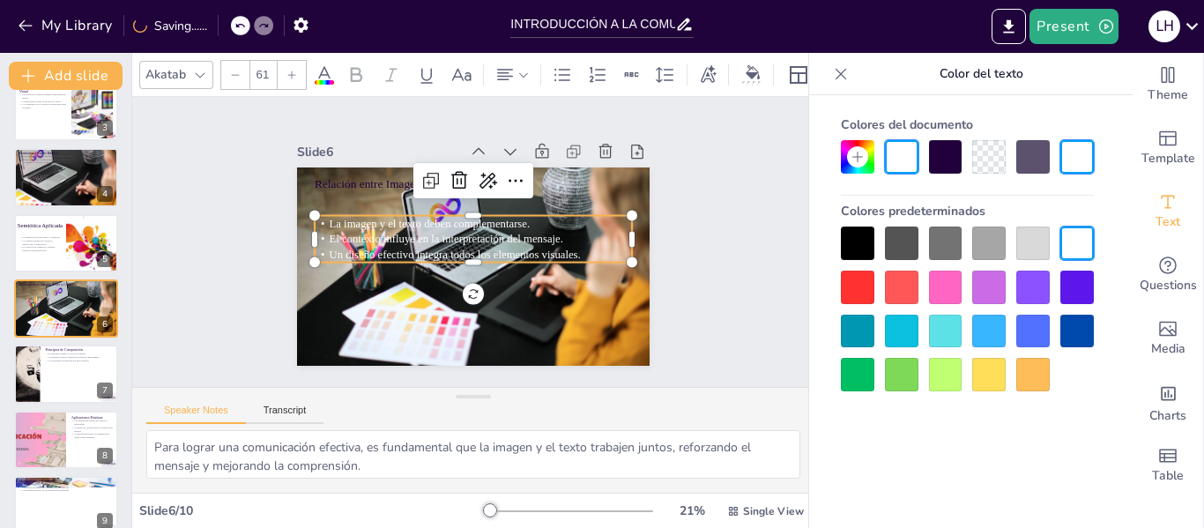
click at [296, 71] on icon at bounding box center [291, 75] width 11 height 11
type input "65"
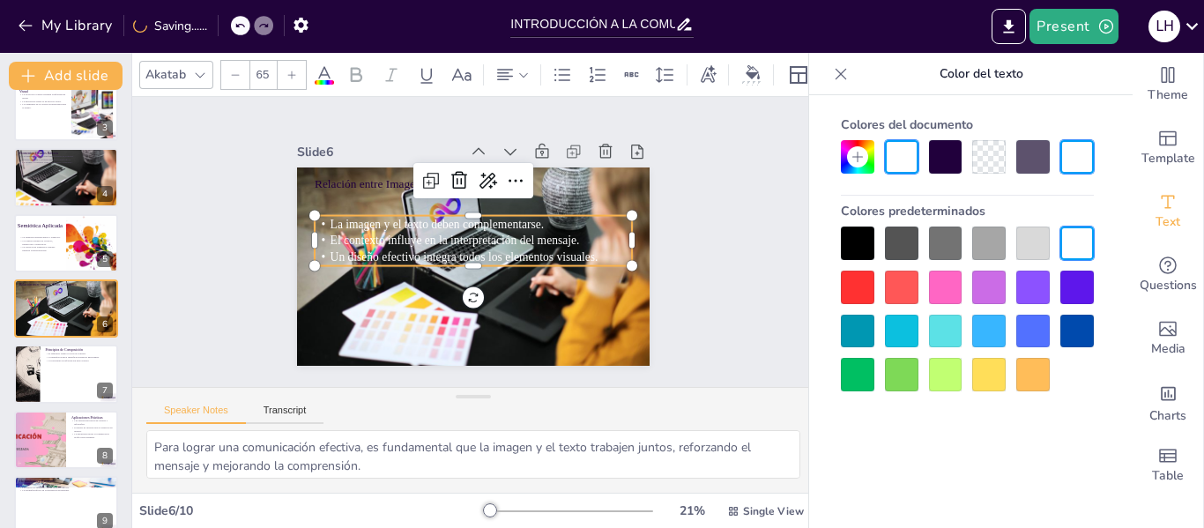
click at [202, 68] on icon at bounding box center [200, 75] width 14 height 14
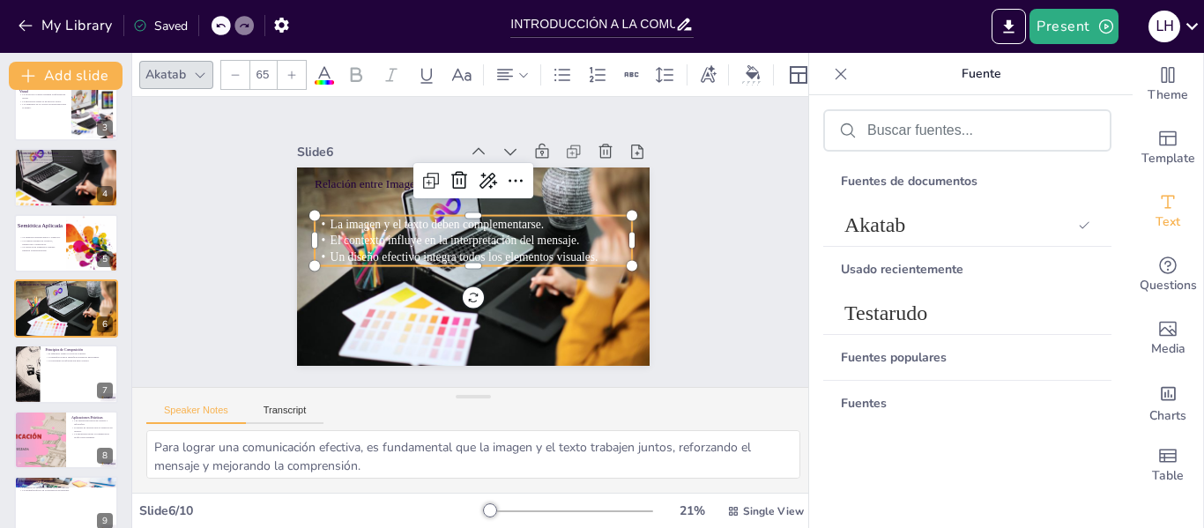
click at [202, 68] on icon at bounding box center [200, 75] width 14 height 14
click at [197, 71] on icon at bounding box center [200, 75] width 14 height 14
click at [177, 69] on div "Akatab" at bounding box center [166, 75] width 48 height 24
click at [544, 308] on div at bounding box center [462, 264] width 407 height 335
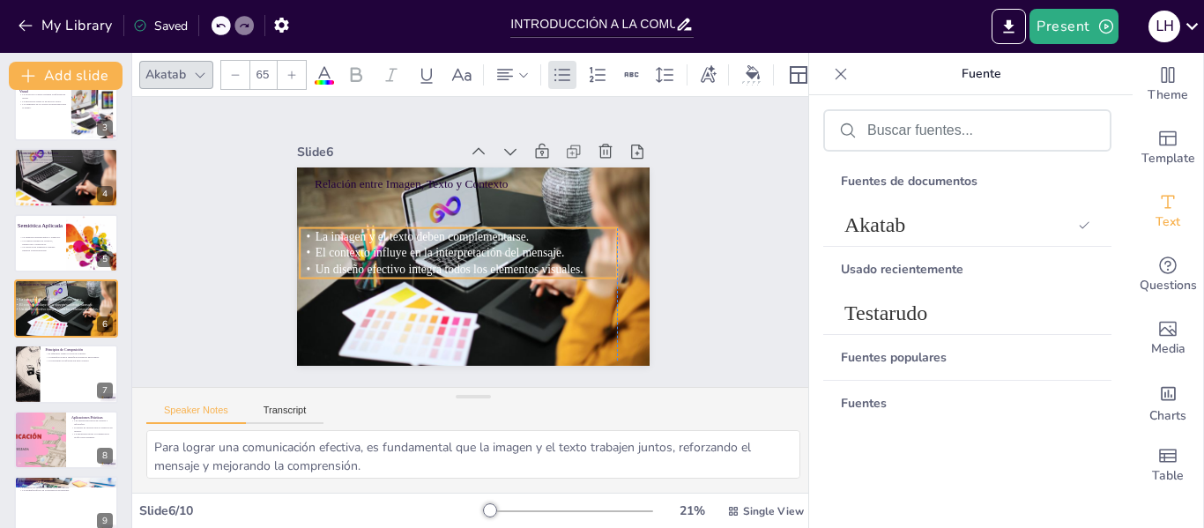
drag, startPoint x: 471, startPoint y: 237, endPoint x: 460, endPoint y: 249, distance: 16.8
click at [460, 249] on span "El contexto influye en la interpretación del mensaje." at bounding box center [440, 230] width 210 height 157
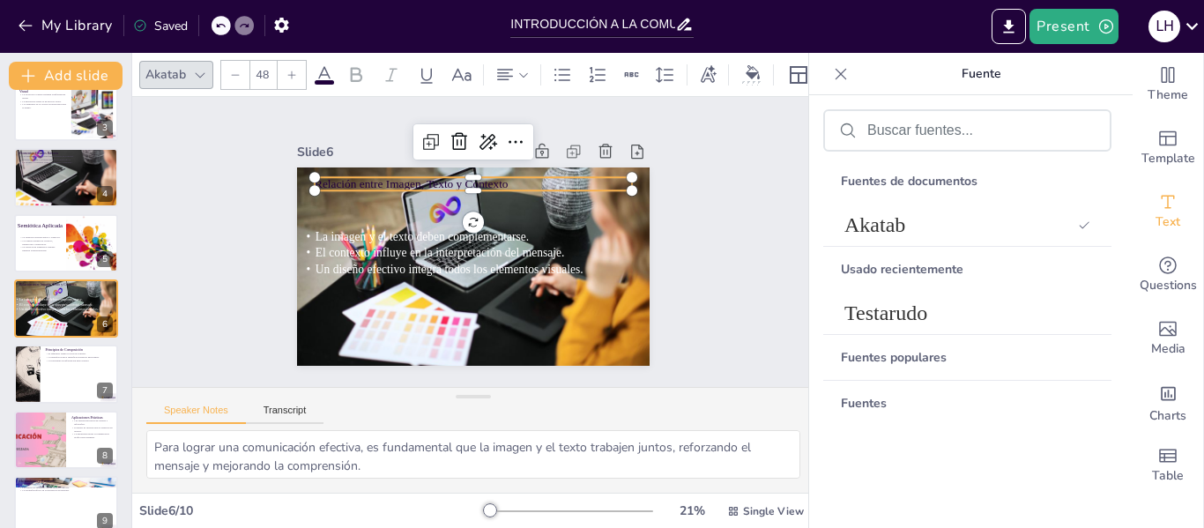
click at [506, 176] on p "Relación entre Imagen, Texto y Contexto" at bounding box center [530, 236] width 49 height 317
click at [291, 70] on icon at bounding box center [291, 75] width 11 height 11
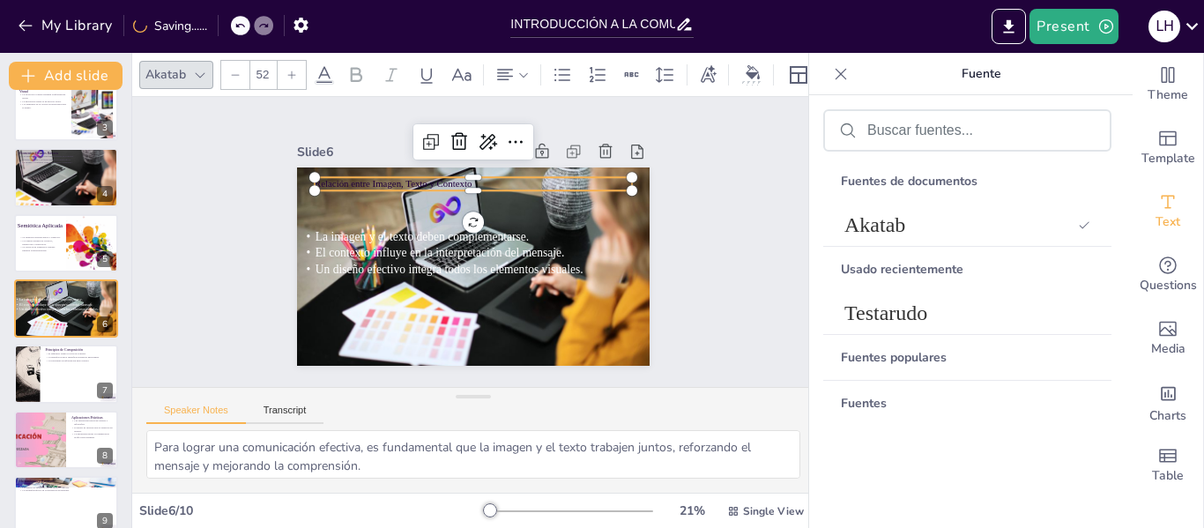
click at [291, 70] on icon at bounding box center [291, 75] width 11 height 11
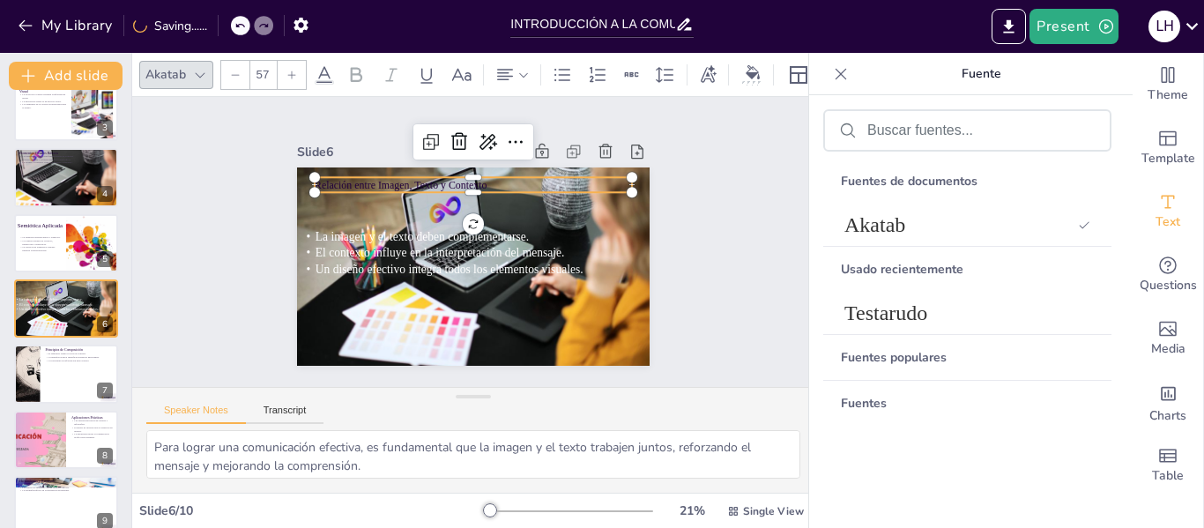
click at [291, 70] on icon at bounding box center [291, 75] width 11 height 11
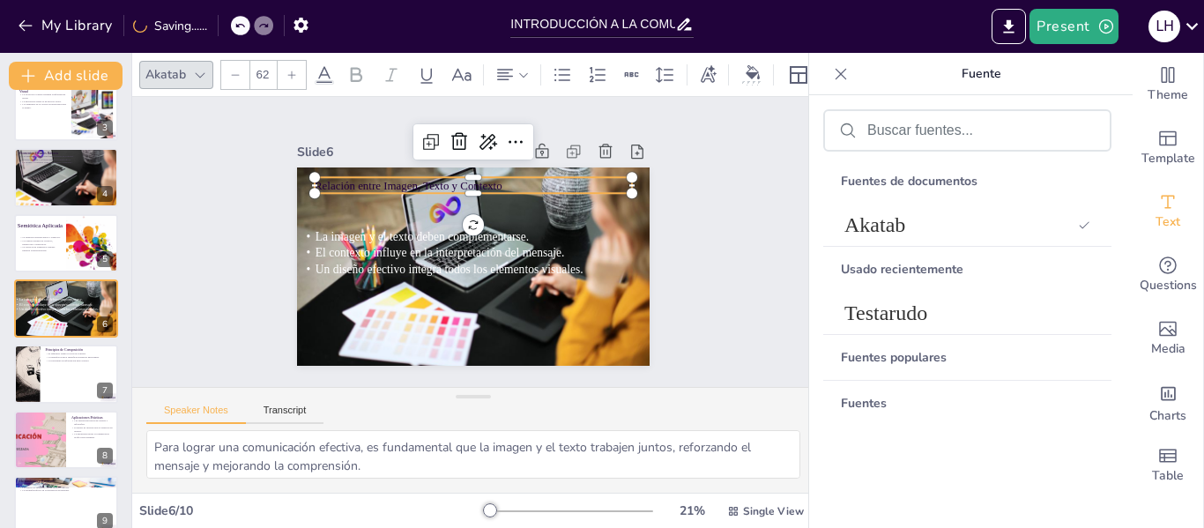
click at [291, 70] on icon at bounding box center [291, 75] width 11 height 11
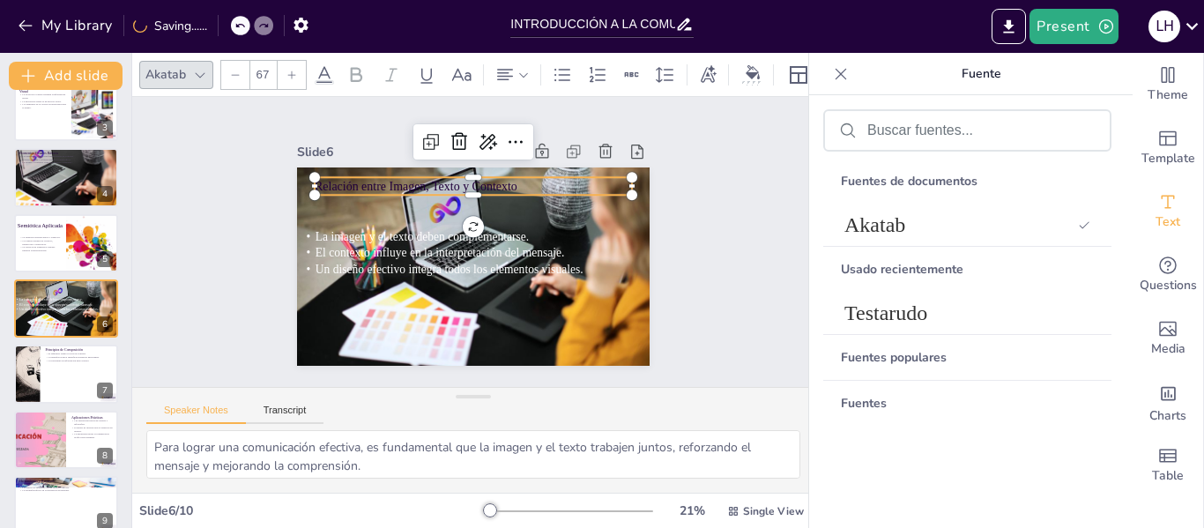
click at [291, 70] on icon at bounding box center [291, 75] width 11 height 11
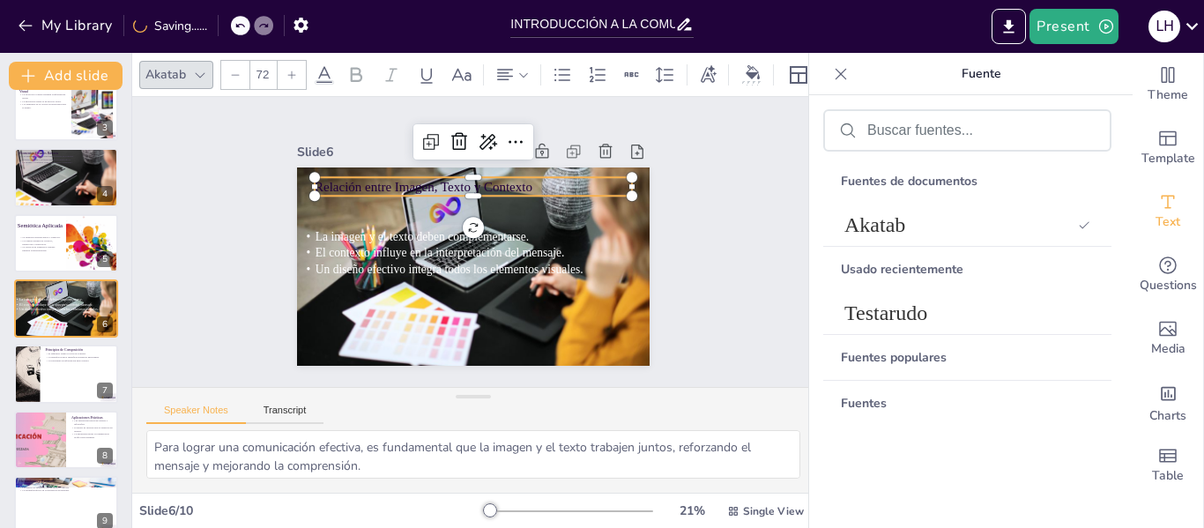
click at [291, 70] on icon at bounding box center [291, 75] width 11 height 11
type input "74"
click at [323, 67] on icon at bounding box center [324, 74] width 21 height 21
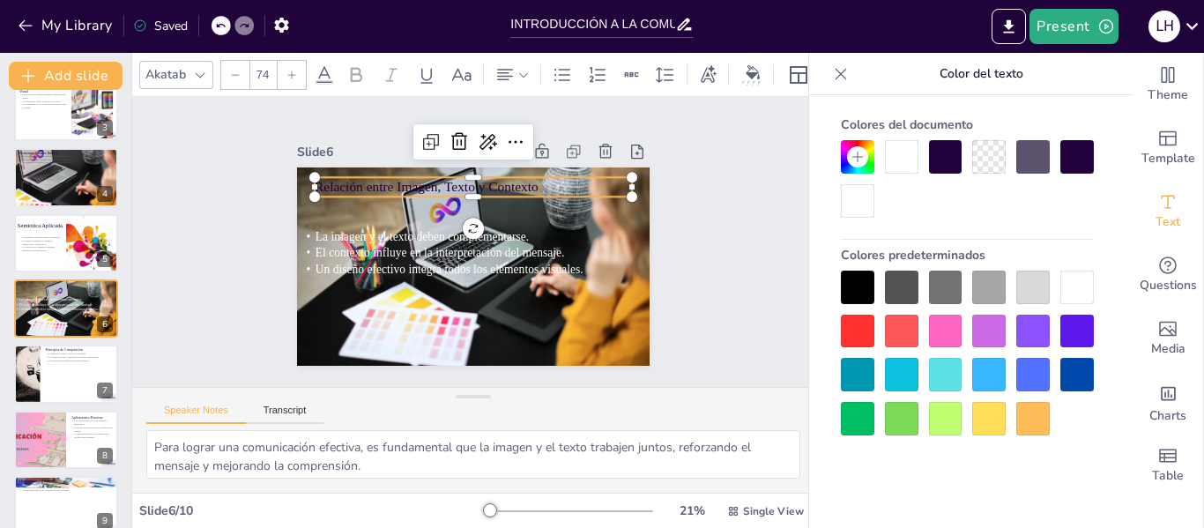
click at [1082, 284] on div at bounding box center [1076, 287] width 33 height 33
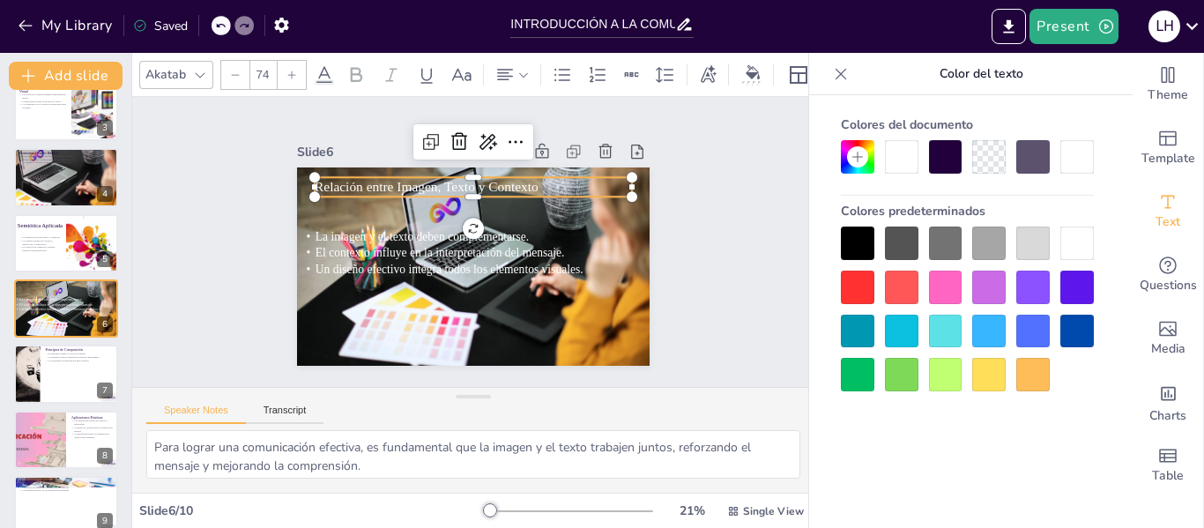
click at [502, 182] on p "Relación entre Imagen, Texto y Contexto" at bounding box center [528, 247] width 52 height 317
click at [266, 198] on div "Slide 1 Introducción a la Comunicación Gráfica Esta presentación explora los co…" at bounding box center [473, 241] width 510 height 465
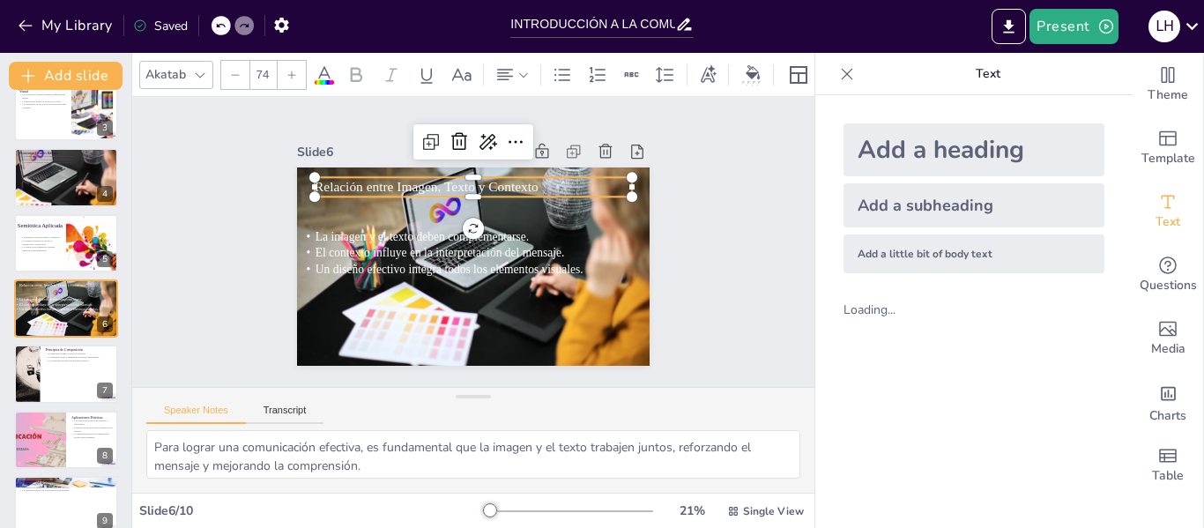
click at [359, 178] on p "Relación entre Imagen, Texto y Contexto" at bounding box center [501, 194] width 285 height 175
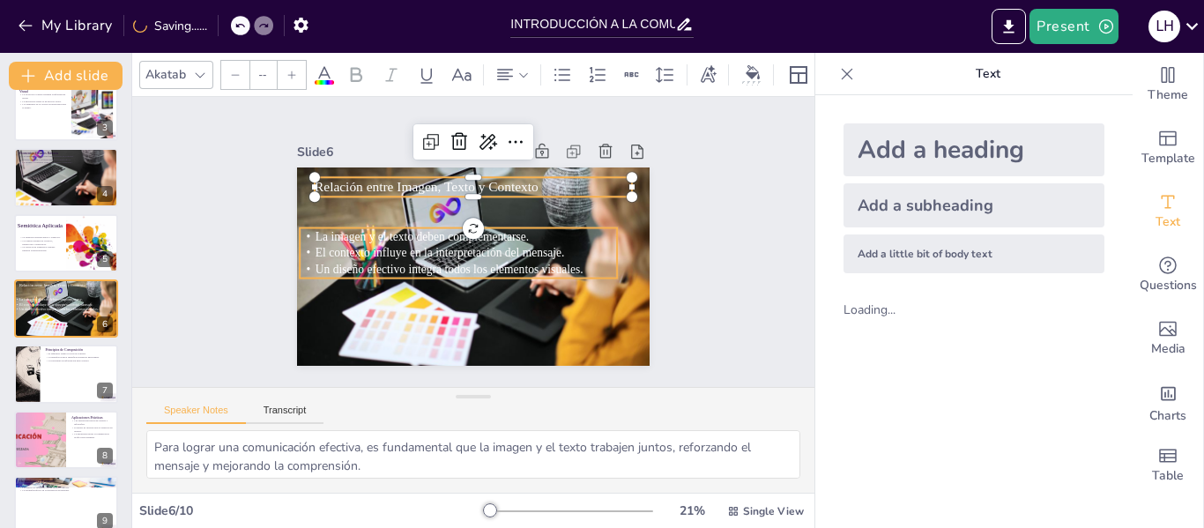
type input "65"
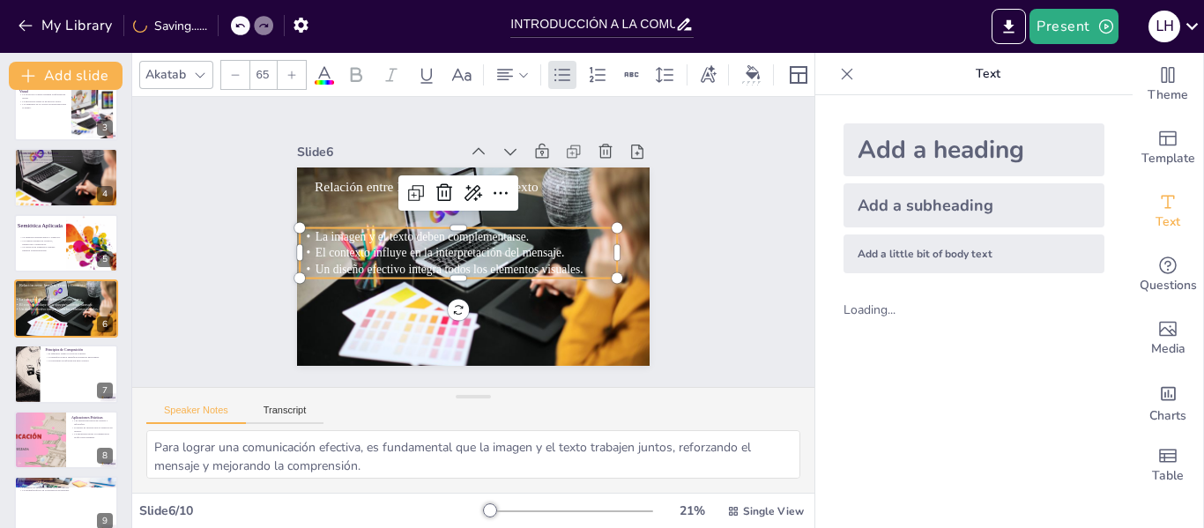
click at [365, 244] on span "El contexto influye en la interpretación del mensaje." at bounding box center [441, 227] width 194 height 176
click at [204, 72] on icon at bounding box center [200, 75] width 14 height 14
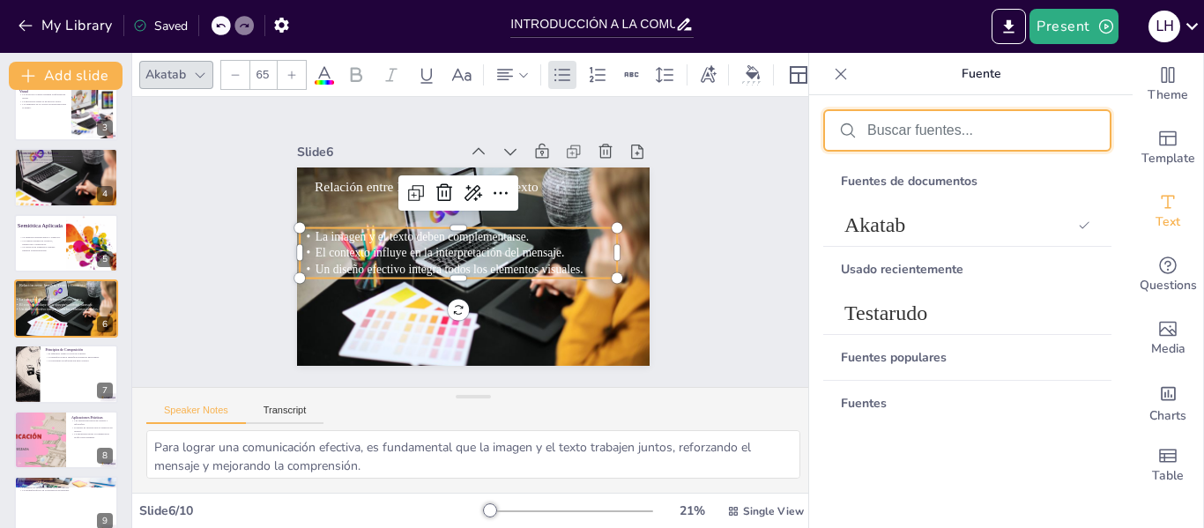
click at [1056, 134] on input "text" at bounding box center [981, 130] width 228 height 16
type input "CALIBRI"
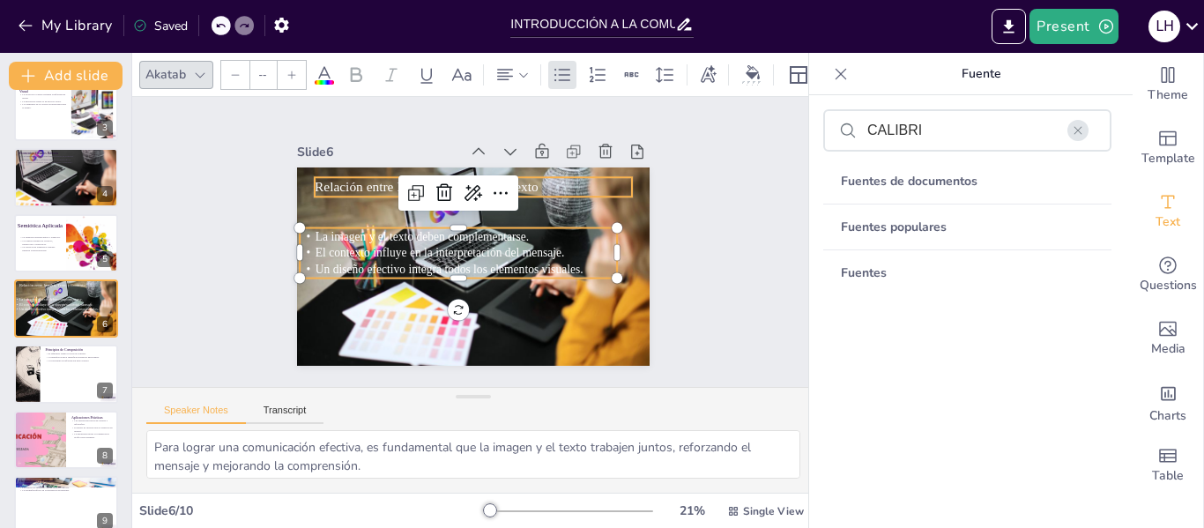
type input "74"
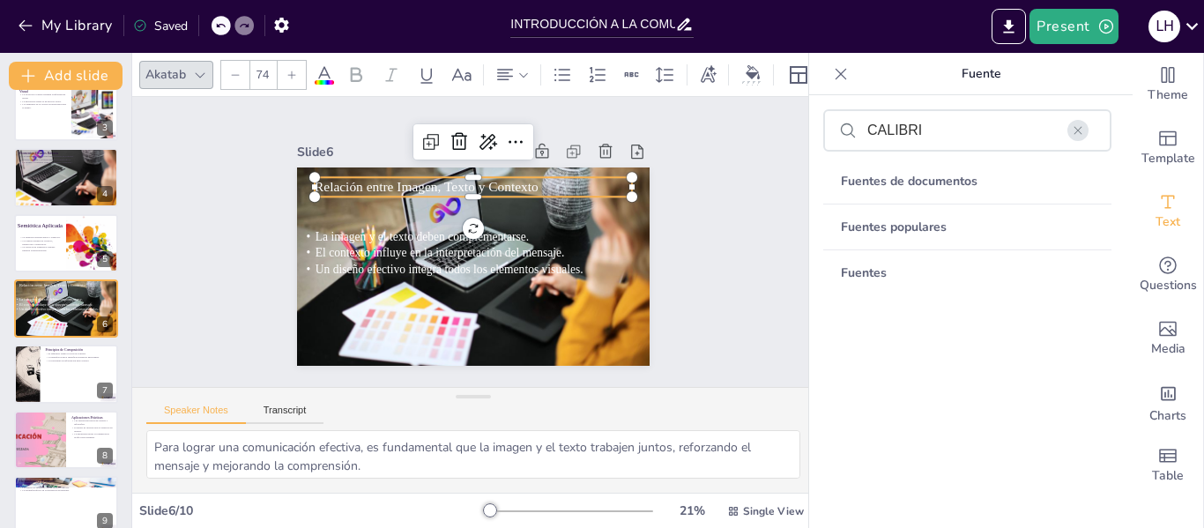
click at [308, 175] on div "Relación entre Imagen, Texto y Contexto La imagen y el texto deben complementar…" at bounding box center [459, 261] width 402 height 367
drag, startPoint x: 529, startPoint y: 180, endPoint x: 517, endPoint y: 180, distance: 11.5
click at [517, 180] on p "Relación entre Imagen, Texto y Contexto" at bounding box center [509, 197] width 202 height 268
drag, startPoint x: 517, startPoint y: 180, endPoint x: 533, endPoint y: 180, distance: 15.9
click at [530, 180] on p "Relación entre Imagen, Texto y Contexto" at bounding box center [429, 274] width 202 height 268
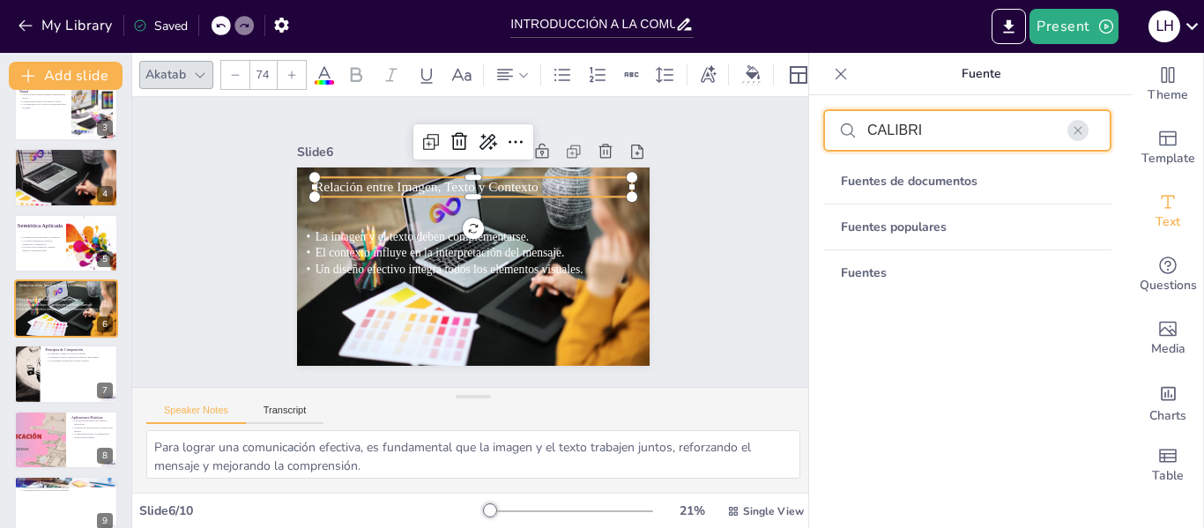
click at [895, 137] on input "CALIBRI" at bounding box center [981, 130] width 228 height 16
click at [971, 129] on input "CALIBRI" at bounding box center [981, 130] width 228 height 16
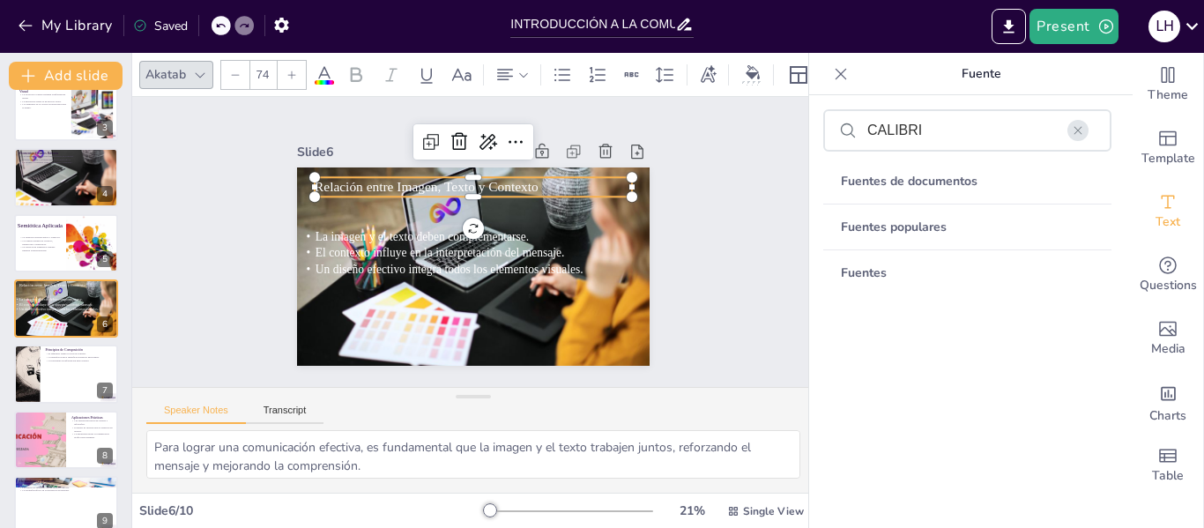
click at [939, 181] on font "Fuentes de documentos" at bounding box center [909, 181] width 137 height 17
click at [737, 214] on div "Slide 1 Introducción a la Comunicación Gráfica Esta presentación explora los co…" at bounding box center [472, 242] width 635 height 723
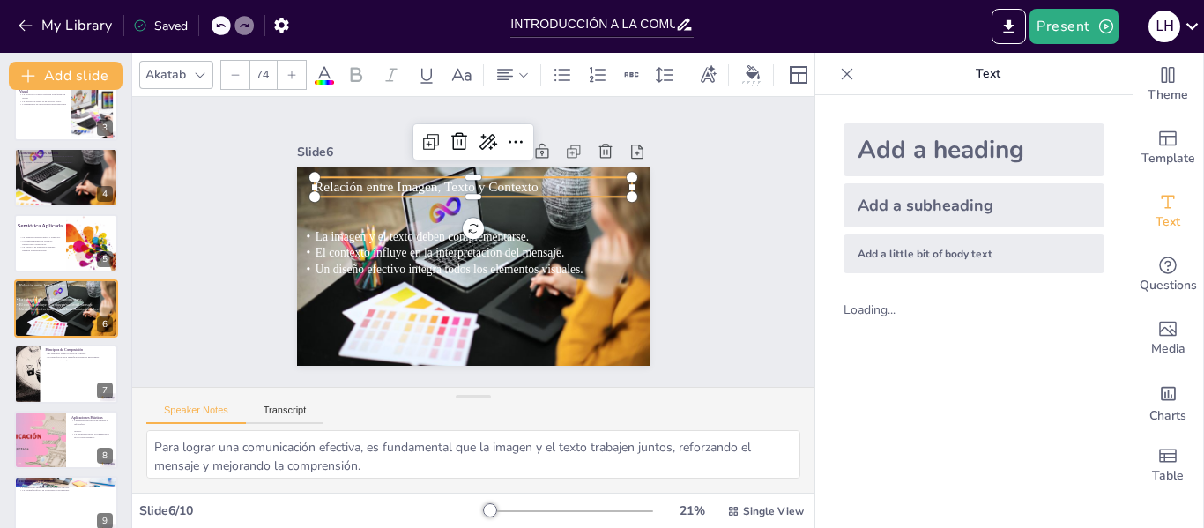
click at [472, 179] on p "Relación entre Imagen, Texto y Contexto" at bounding box center [518, 210] width 202 height 268
click at [686, 290] on div "Slide 1 Introducción a la Comunicación Gráfica Esta presentación explora los co…" at bounding box center [473, 241] width 543 height 741
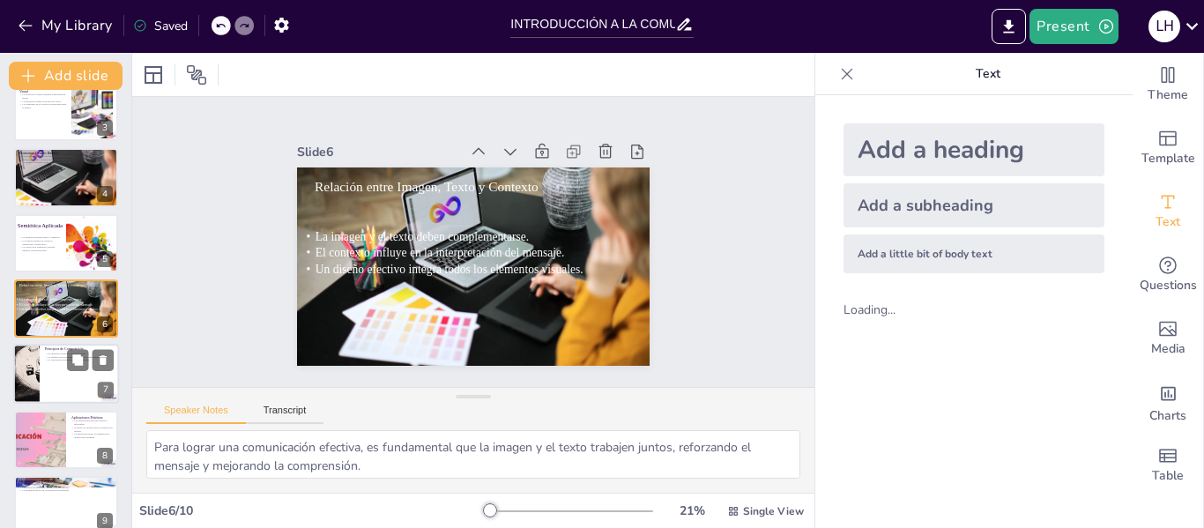
click at [65, 364] on div at bounding box center [66, 375] width 106 height 60
type textarea "El equilibrio visual es esencial para crear composiciones que sean agradables a…"
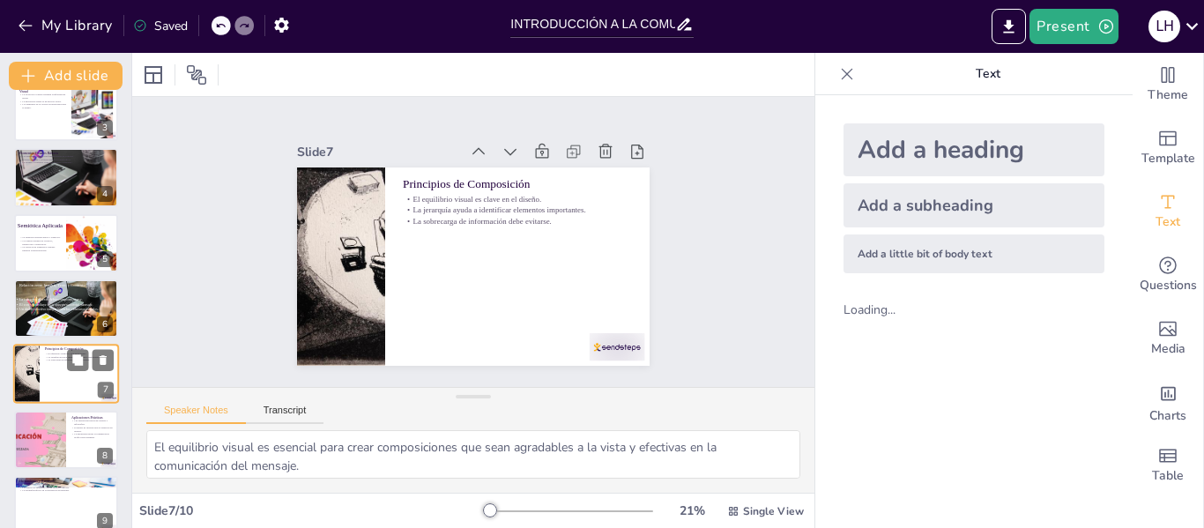
scroll to position [218, 0]
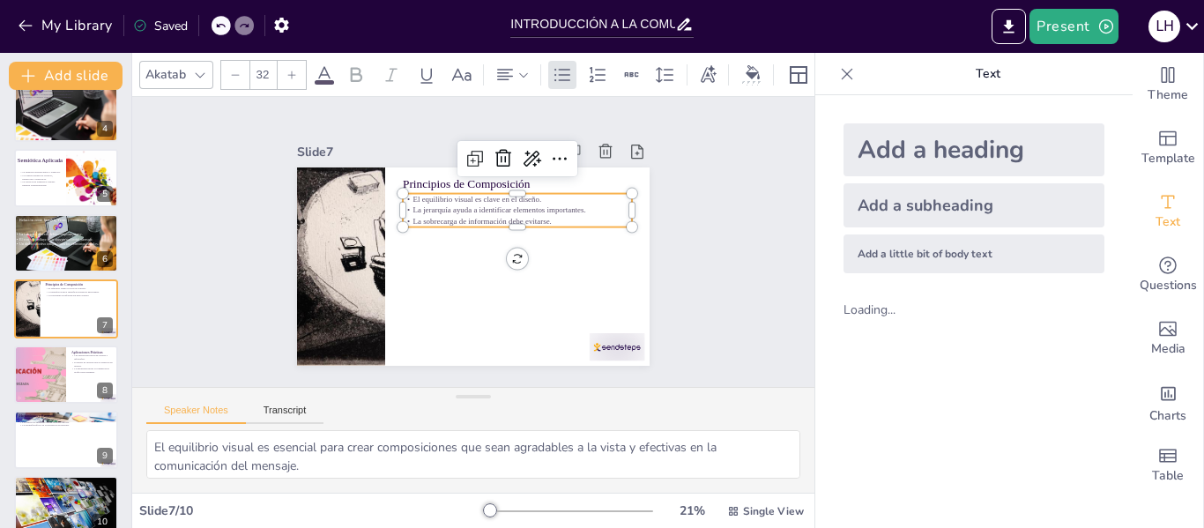
click at [442, 189] on p "El equilibrio visual es clave en el diseño." at bounding box center [531, 220] width 214 height 103
click at [1017, 26] on icon "Export to PowerPoint" at bounding box center [1008, 27] width 19 height 19
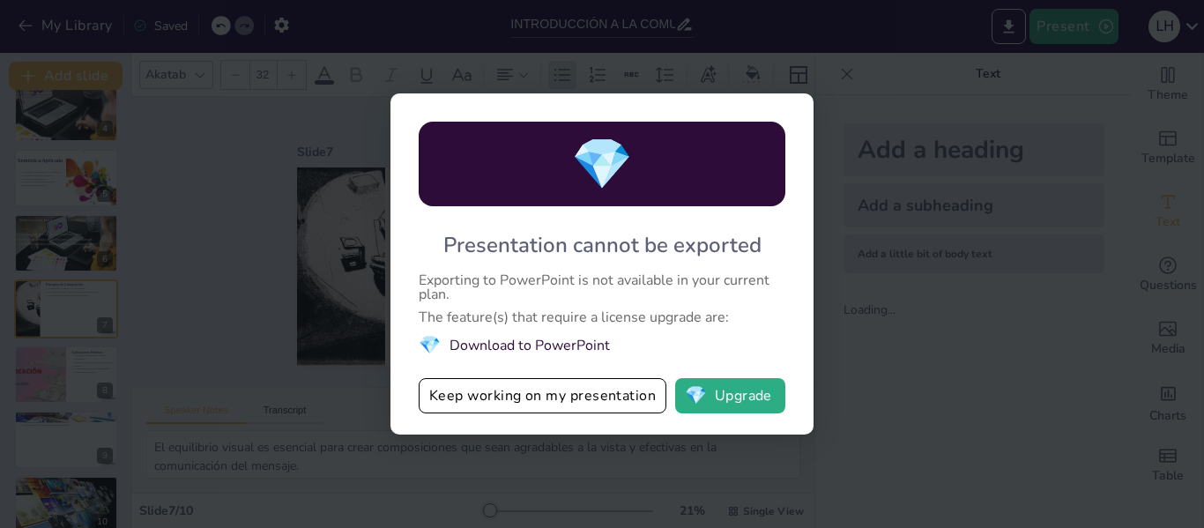
click at [597, 343] on li "💎 Download to PowerPoint" at bounding box center [602, 345] width 367 height 24
click at [617, 395] on button "Keep working on my presentation" at bounding box center [543, 395] width 248 height 35
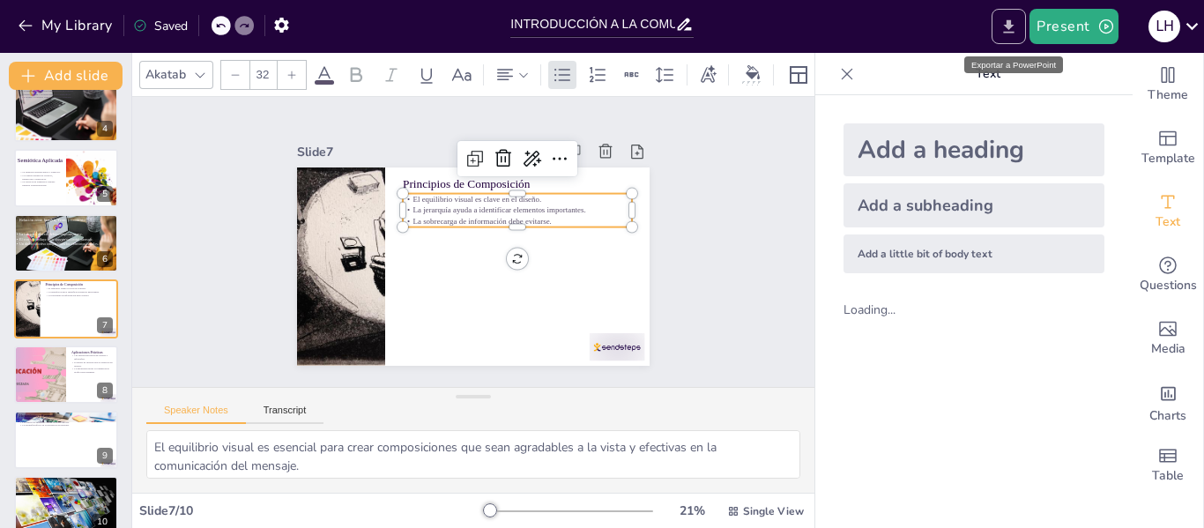
click at [1002, 31] on icon "Export to PowerPoint" at bounding box center [1008, 27] width 19 height 19
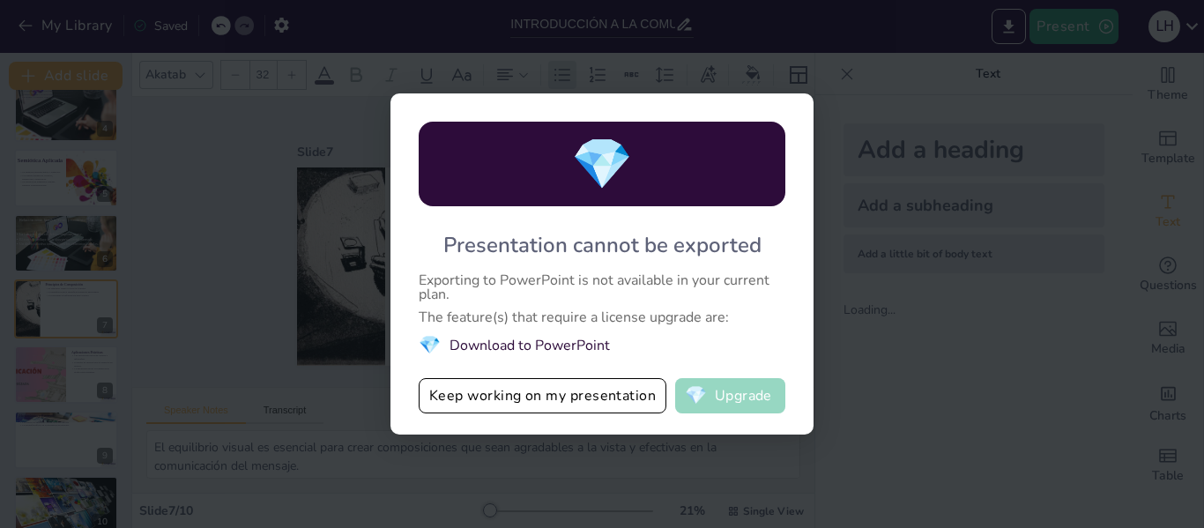
click at [753, 395] on button "💎 Upgrade" at bounding box center [730, 395] width 110 height 35
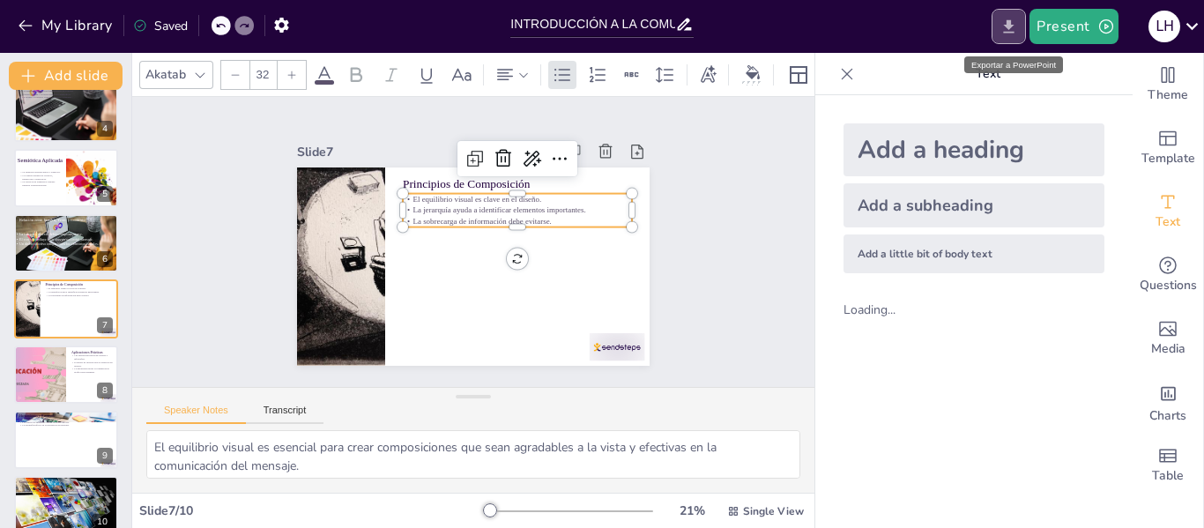
click at [1017, 28] on icon "Export to PowerPoint" at bounding box center [1008, 27] width 19 height 19
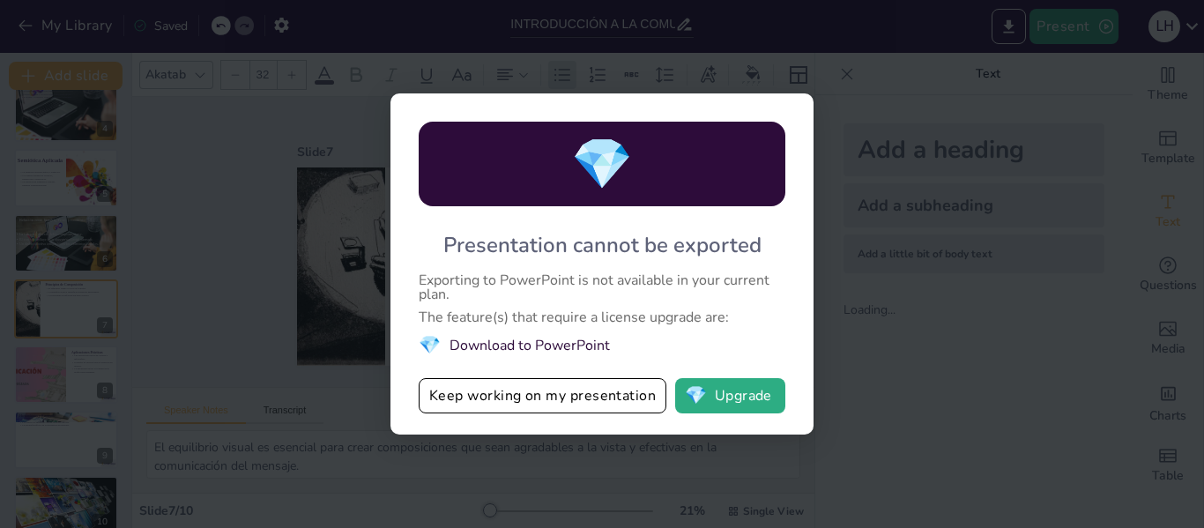
click at [516, 310] on div "The feature(s) that require a license upgrade are:" at bounding box center [602, 317] width 367 height 14
click at [588, 223] on div "💎 Presentation cannot be exported Exporting to PowerPoint is not available in y…" at bounding box center [601, 263] width 423 height 341
click at [607, 409] on button "Keep working on my presentation" at bounding box center [543, 395] width 248 height 35
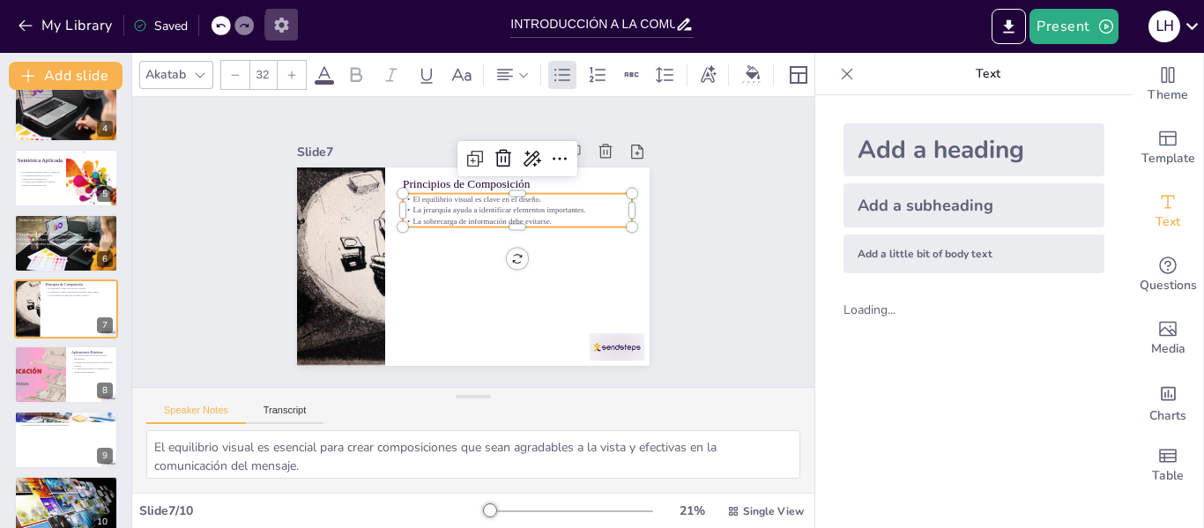
click at [282, 25] on icon "button" at bounding box center [281, 25] width 19 height 19
